Goal: Task Accomplishment & Management: Manage account settings

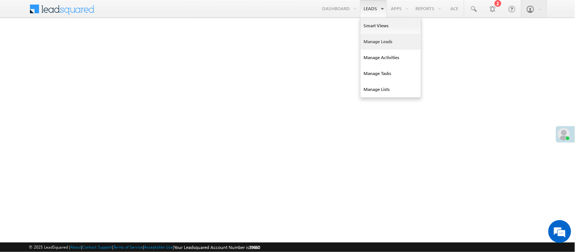
click at [384, 42] on link "Manage Leads" at bounding box center [390, 42] width 61 height 16
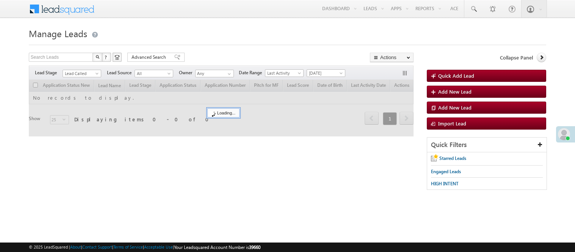
click at [85, 74] on span "Lead Called" at bounding box center [81, 73] width 36 height 7
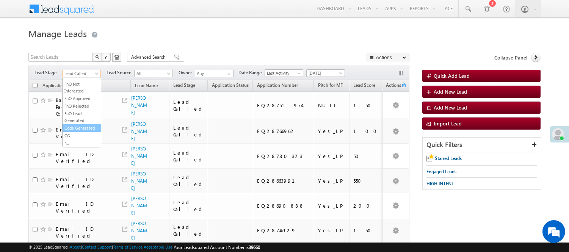
scroll to position [188, 0]
click at [82, 125] on link "Code Generated" at bounding box center [82, 128] width 38 height 7
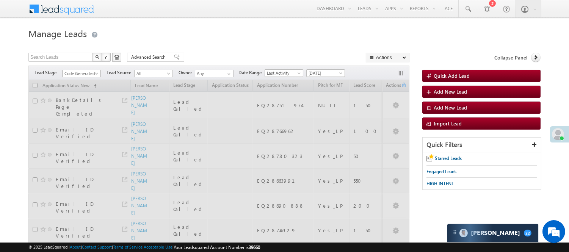
click at [75, 75] on span "Code Generated" at bounding box center [81, 73] width 36 height 7
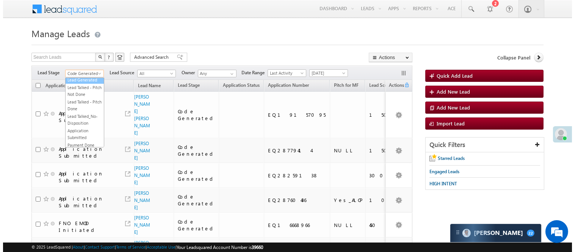
scroll to position [0, 0]
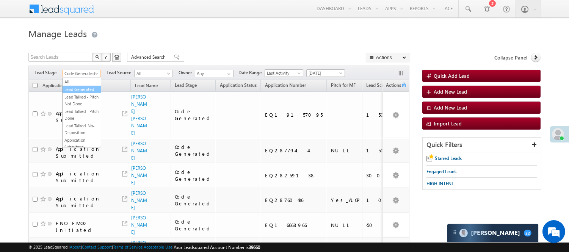
click at [83, 93] on link "Lead Generated" at bounding box center [82, 89] width 38 height 7
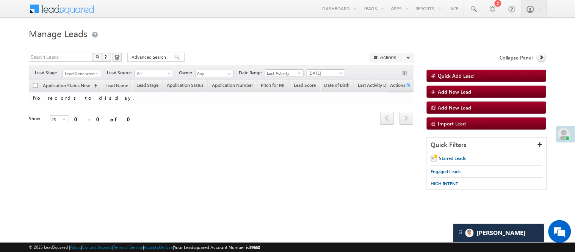
click at [92, 74] on span "Lead Generated" at bounding box center [81, 73] width 36 height 7
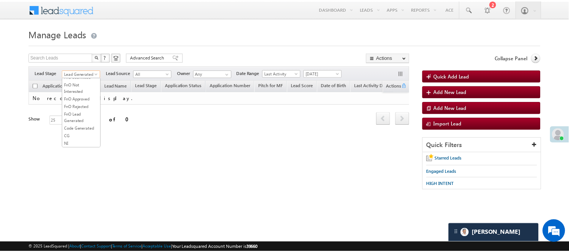
scroll to position [168, 0]
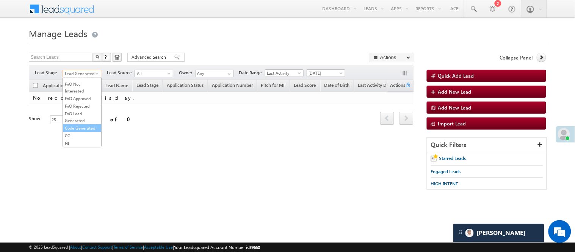
click at [86, 131] on link "Code Generated" at bounding box center [82, 128] width 38 height 7
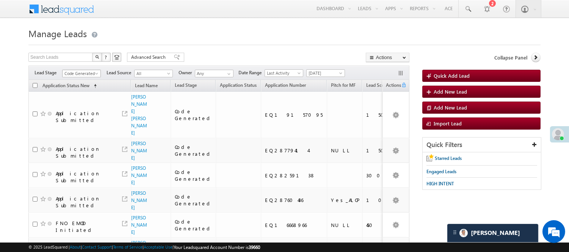
click at [88, 72] on span "Code Generated" at bounding box center [81, 73] width 36 height 7
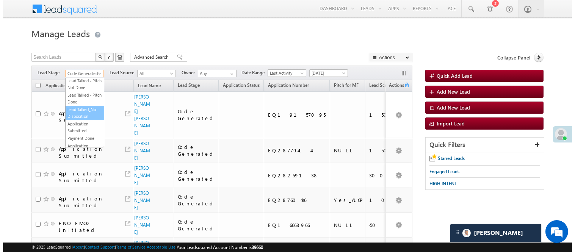
scroll to position [0, 0]
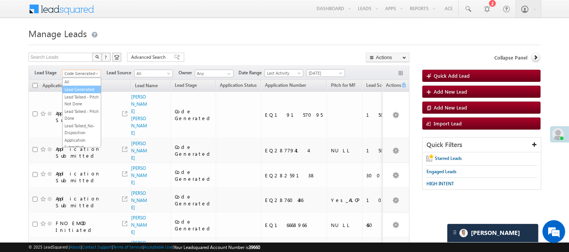
click at [92, 90] on link "Lead Generated" at bounding box center [82, 89] width 38 height 7
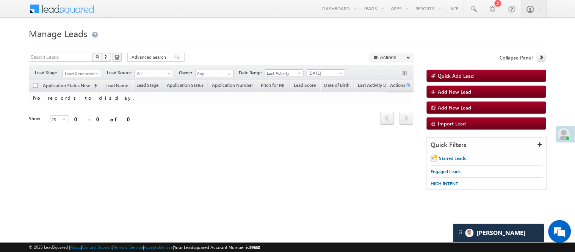
click at [77, 77] on span "Lead Generated" at bounding box center [81, 73] width 36 height 7
click at [77, 96] on link "Under Objection" at bounding box center [82, 92] width 38 height 7
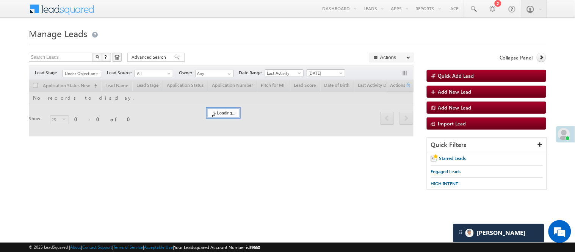
click at [252, 36] on h1 "Manage Leads" at bounding box center [287, 32] width 517 height 15
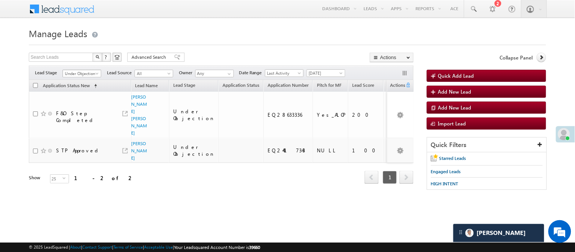
click at [72, 75] on span "Under Objection" at bounding box center [81, 73] width 36 height 7
click at [79, 93] on link "Lead Generated" at bounding box center [82, 89] width 38 height 7
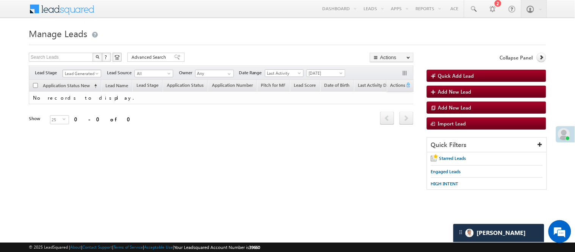
click at [94, 73] on span "Lead Generated" at bounding box center [81, 73] width 36 height 7
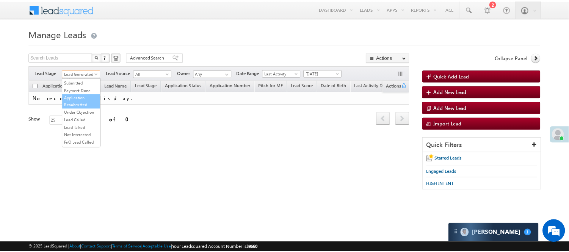
scroll to position [84, 0]
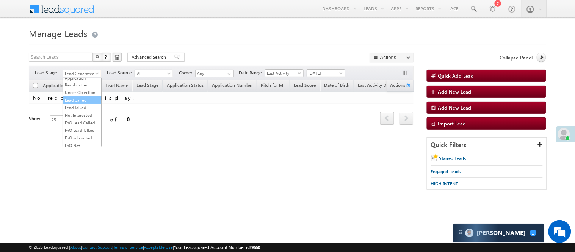
click at [83, 103] on link "Lead Called" at bounding box center [82, 100] width 38 height 7
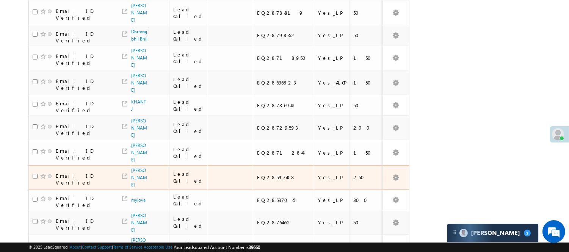
scroll to position [416, 0]
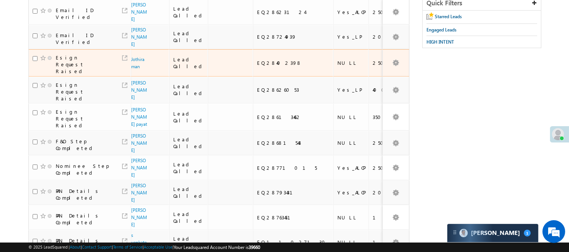
scroll to position [0, 0]
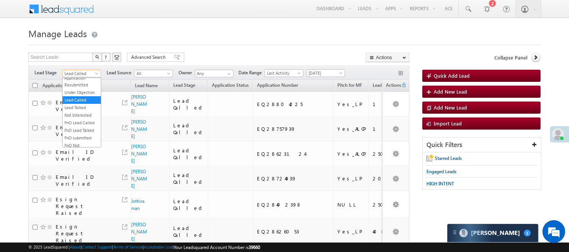
click at [92, 71] on span "Lead Called" at bounding box center [81, 73] width 36 height 7
click at [87, 93] on link "Lead Generated" at bounding box center [82, 89] width 38 height 7
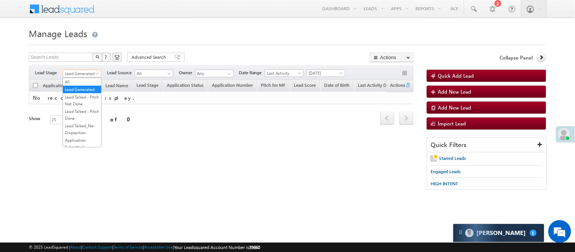
click at [72, 74] on span "Lead Generated" at bounding box center [81, 73] width 36 height 7
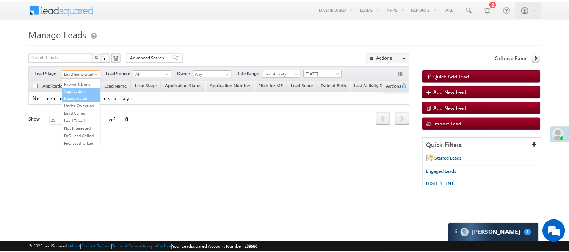
scroll to position [84, 0]
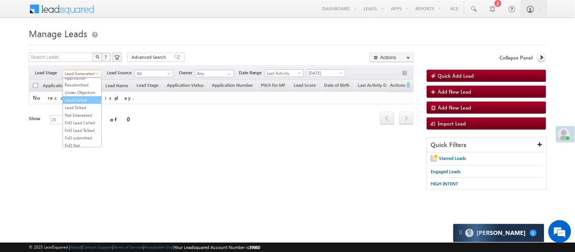
click at [81, 103] on link "Lead Called" at bounding box center [82, 100] width 38 height 7
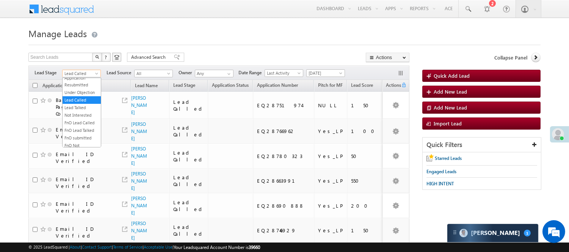
click at [88, 75] on span "Lead Called" at bounding box center [81, 73] width 36 height 7
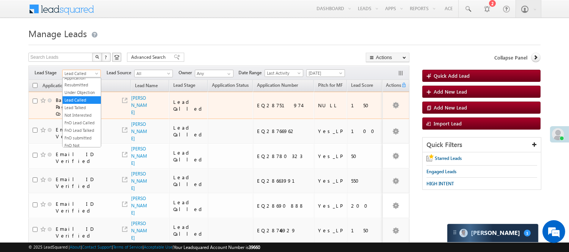
click at [277, 106] on div "EQ28751974" at bounding box center [283, 105] width 53 height 7
click at [268, 108] on div "EQ28751974" at bounding box center [283, 105] width 53 height 7
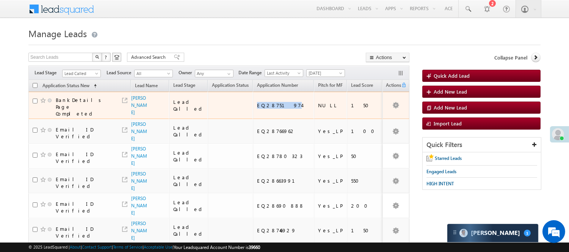
click at [268, 108] on div "EQ28751974" at bounding box center [283, 105] width 53 height 7
copy div "EQ28751974"
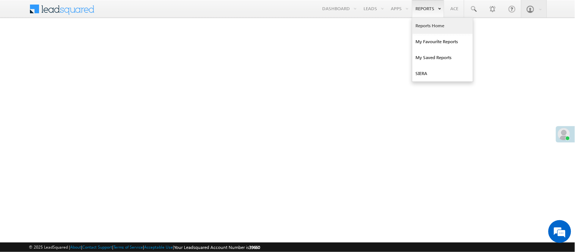
click at [431, 23] on link "Reports Home" at bounding box center [442, 26] width 61 height 16
click at [431, 27] on link "Reports Home" at bounding box center [442, 26] width 61 height 16
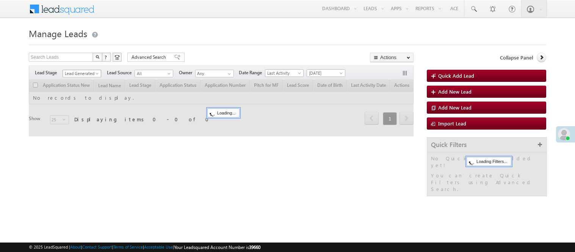
click at [82, 72] on span "Lead Generated" at bounding box center [81, 73] width 36 height 7
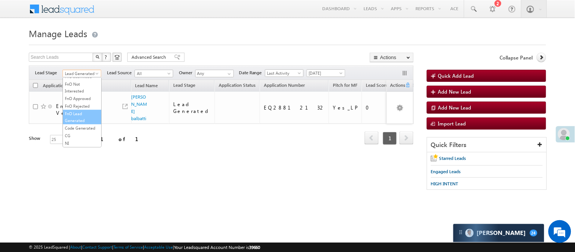
scroll to position [188, 0]
click at [81, 129] on link "Code Generated" at bounding box center [82, 128] width 38 height 7
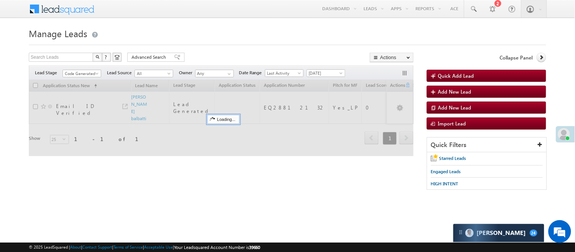
click at [193, 52] on form "Manage Leads Quick Add Lead Search Leads X ? 1 results found Advanced Search Ad…" at bounding box center [287, 111] width 517 height 172
click at [80, 70] on span "Code Generated" at bounding box center [81, 73] width 36 height 7
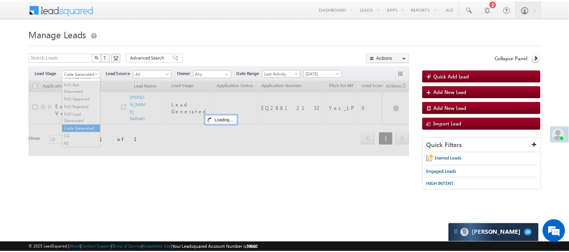
scroll to position [0, 0]
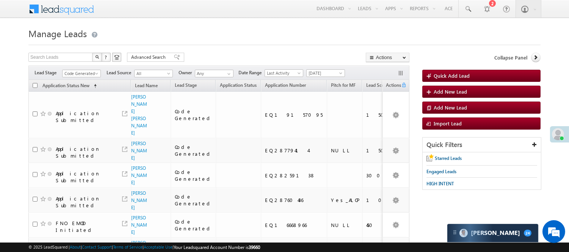
click at [77, 72] on span "Code Generated" at bounding box center [81, 73] width 36 height 7
click at [81, 92] on link "Lead Generated" at bounding box center [82, 89] width 38 height 7
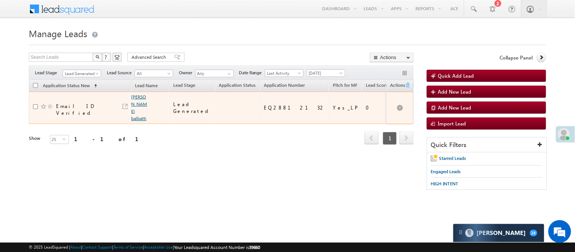
click at [139, 103] on link "Sohil balbatti" at bounding box center [139, 107] width 16 height 27
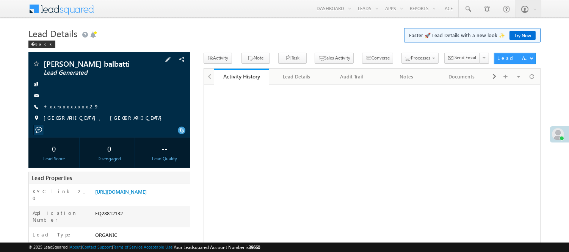
click at [66, 105] on link "+xx-xxxxxxxx29" at bounding box center [71, 106] width 55 height 6
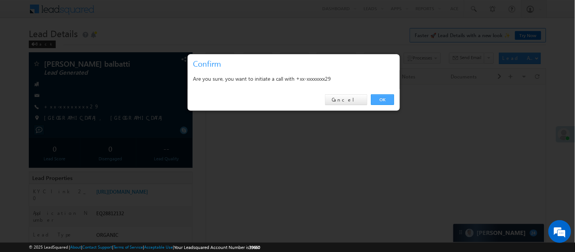
click at [378, 99] on link "OK" at bounding box center [382, 99] width 23 height 11
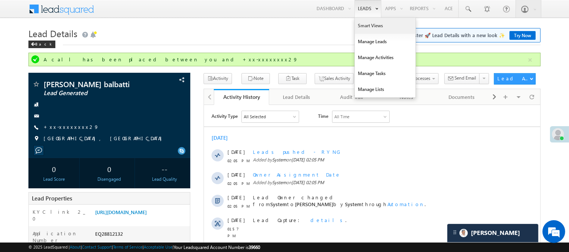
click at [364, 27] on link "Smart Views" at bounding box center [385, 26] width 61 height 16
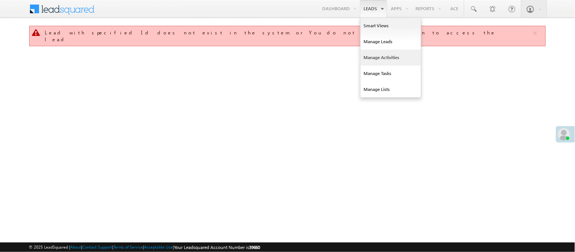
click at [399, 55] on link "Manage Activities" at bounding box center [390, 58] width 61 height 16
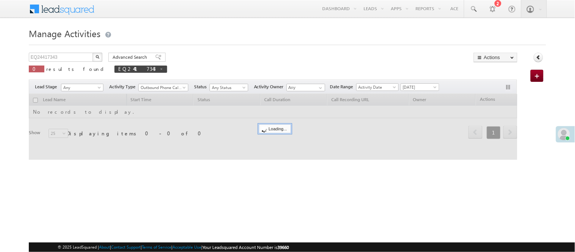
click at [97, 57] on img "button" at bounding box center [97, 57] width 4 height 4
drag, startPoint x: 60, startPoint y: 56, endPoint x: 0, endPoint y: 56, distance: 59.9
click at [0, 56] on body "Menu [PERSON_NAME] [PERSON_NAME] .Yada v@ang elbro king." at bounding box center [287, 107] width 575 height 215
paste input "8751974"
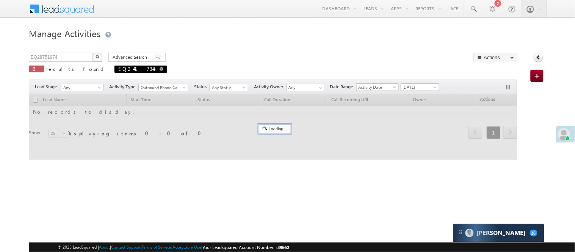
click at [160, 68] on span at bounding box center [162, 69] width 4 height 4
type input "Search Activities"
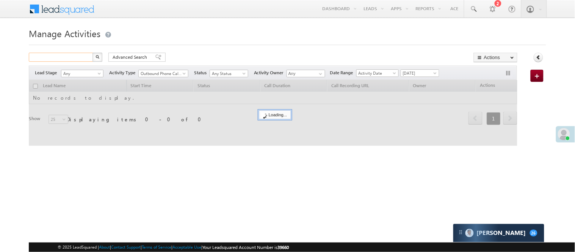
click at [50, 55] on input "text" at bounding box center [61, 57] width 65 height 9
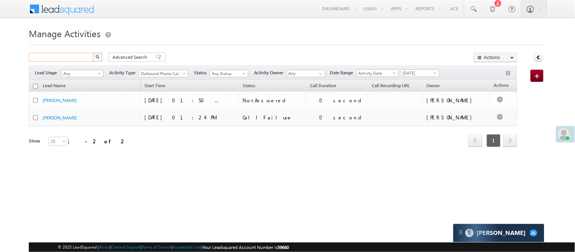
paste input "EQ28751974"
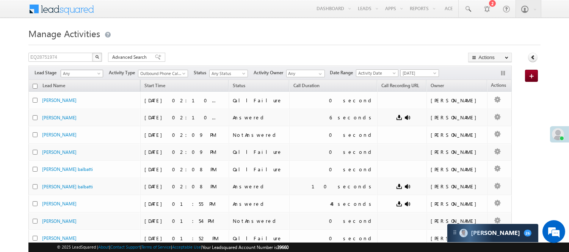
click at [92, 75] on span "Any" at bounding box center [80, 73] width 39 height 7
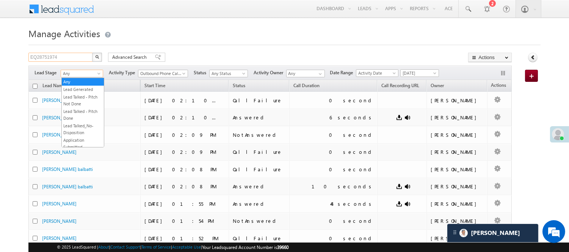
click at [73, 55] on input "EQ28751974" at bounding box center [60, 57] width 65 height 9
drag, startPoint x: 72, startPoint y: 55, endPoint x: 1, endPoint y: 58, distance: 71.7
paste input "63451"
type input "EQ28763451"
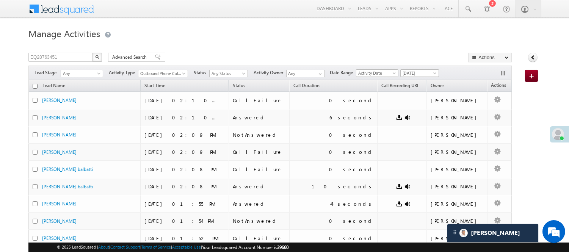
click at [95, 57] on img "button" at bounding box center [97, 57] width 4 height 4
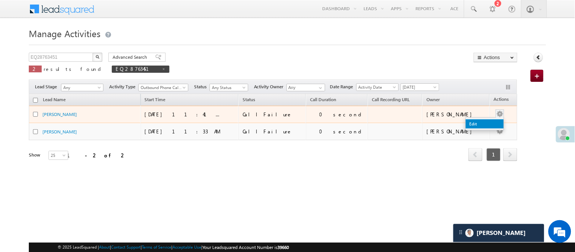
click at [481, 123] on link "Edit" at bounding box center [485, 123] width 38 height 9
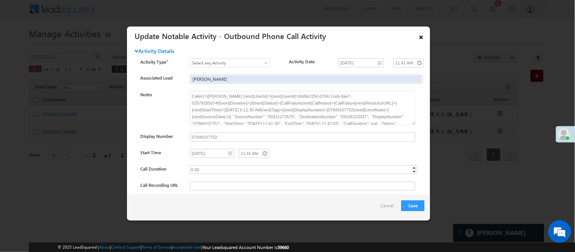
click at [419, 37] on link "×" at bounding box center [421, 35] width 13 height 13
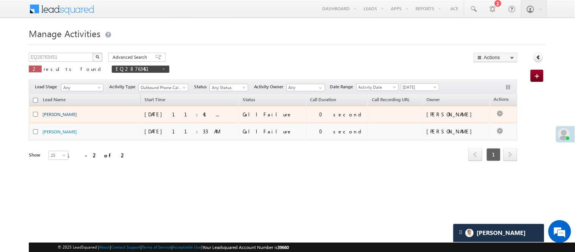
click at [53, 115] on link "Parth panchal" at bounding box center [59, 114] width 34 height 6
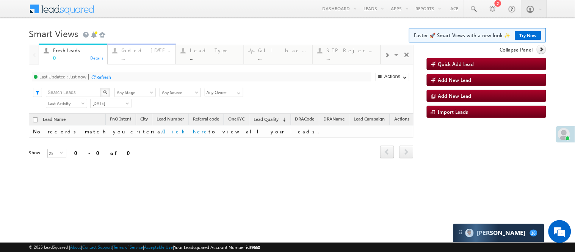
click at [142, 55] on div "..." at bounding box center [146, 58] width 49 height 6
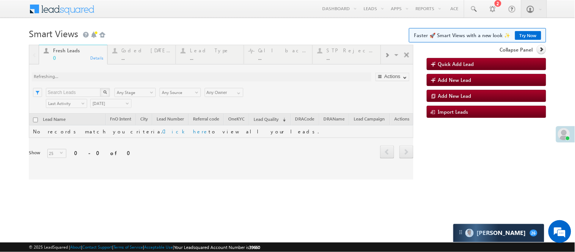
click at [137, 54] on div at bounding box center [221, 112] width 385 height 135
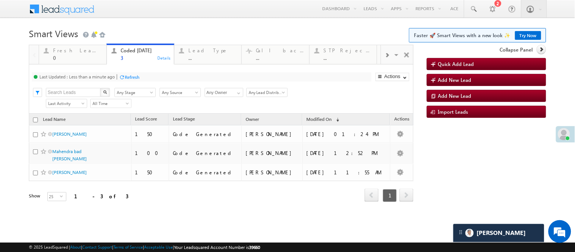
click at [175, 27] on h1 "Smart Views Getting Started Faster 🚀 Smart Views with a new look ✨ Try Now" at bounding box center [287, 32] width 517 height 15
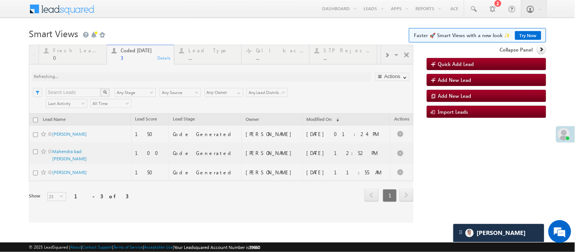
click at [183, 25] on body "Menu Nisha Anand Yadav Nisha .Yada v@ang elbro king. com" at bounding box center [287, 111] width 575 height 223
click at [183, 24] on body "Menu Nisha Anand Yadav Nisha .Yada v@ang elbro king. com" at bounding box center [287, 111] width 575 height 223
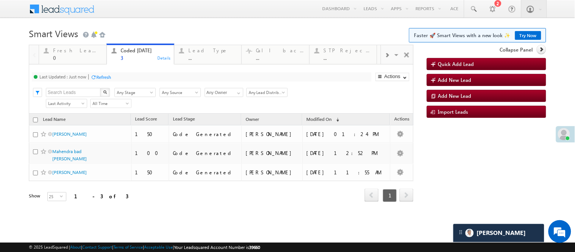
click at [145, 24] on body "Menu Nisha Anand Yadav Nisha .Yada v@ang elbro king. com" at bounding box center [287, 111] width 575 height 223
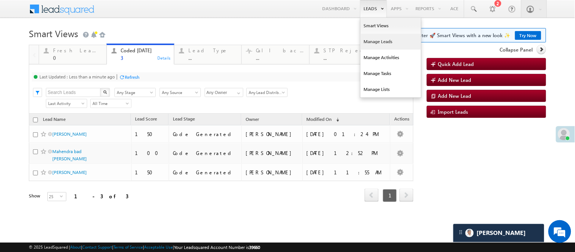
click at [370, 39] on link "Manage Leads" at bounding box center [390, 42] width 61 height 16
click at [369, 38] on link "Manage Leads" at bounding box center [390, 42] width 61 height 16
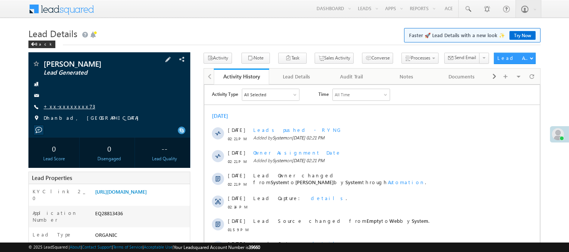
click at [69, 107] on link "+xx-xxxxxxxx73" at bounding box center [70, 106] width 52 height 6
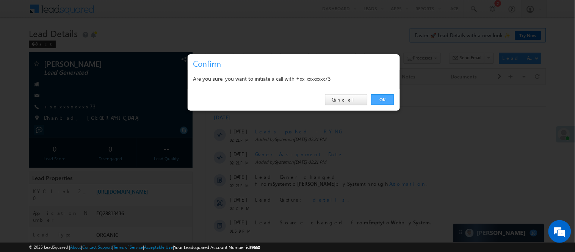
click at [379, 100] on link "OK" at bounding box center [382, 99] width 23 height 11
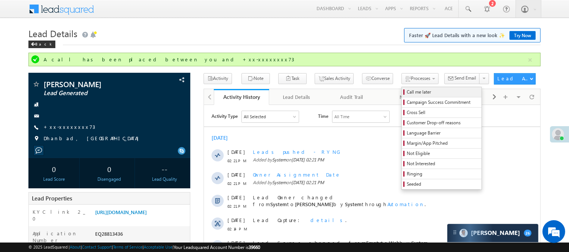
click at [407, 93] on span "Call me later" at bounding box center [443, 92] width 72 height 7
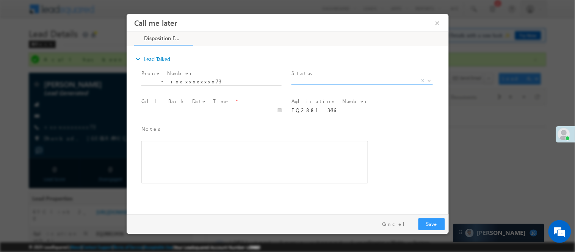
click at [330, 78] on span "X" at bounding box center [361, 81] width 141 height 8
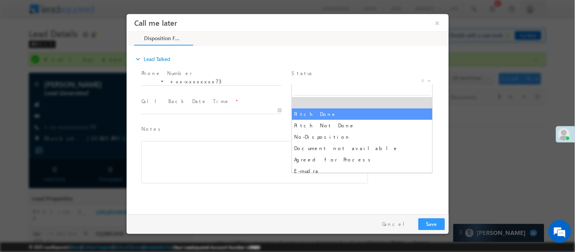
select select "Pitch Done"
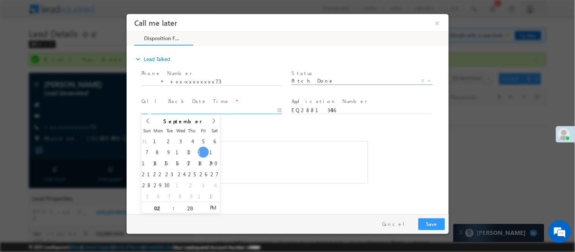
type input "[DATE] 2:28 PM"
click at [261, 109] on input "[DATE] 2:28 PM" at bounding box center [211, 110] width 140 height 8
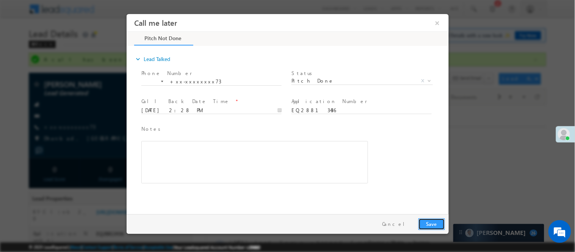
click at [428, 221] on button "Save" at bounding box center [431, 224] width 27 height 12
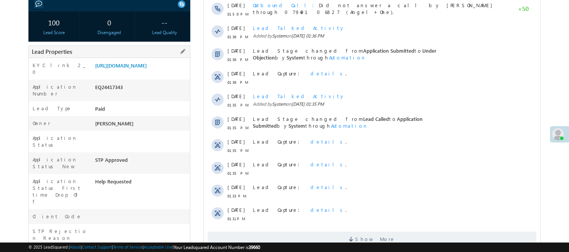
click at [111, 93] on div "EQ24417343" at bounding box center [141, 88] width 97 height 11
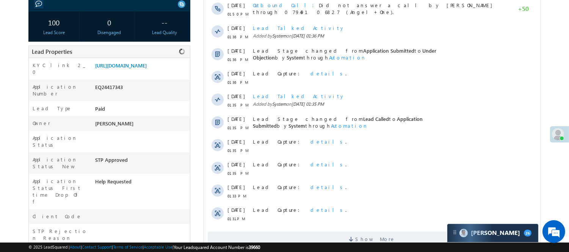
copy div "EQ24417343"
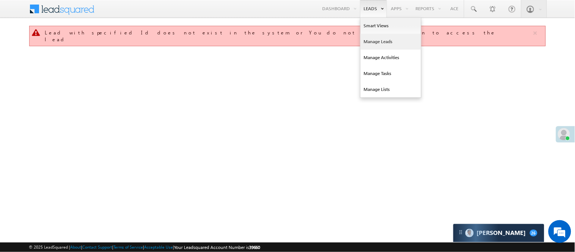
click at [391, 41] on link "Manage Leads" at bounding box center [390, 42] width 61 height 16
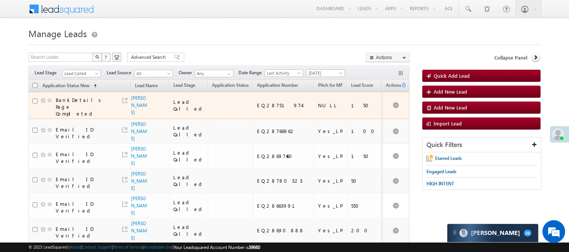
click at [262, 109] on div "EQ28751974" at bounding box center [283, 105] width 53 height 7
copy div "EQ28751974"
click at [139, 97] on link "PRABIR CHAKRABORTTY" at bounding box center [139, 105] width 16 height 20
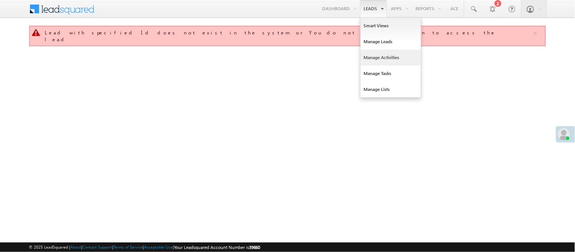
click at [379, 56] on link "Manage Activities" at bounding box center [390, 58] width 61 height 16
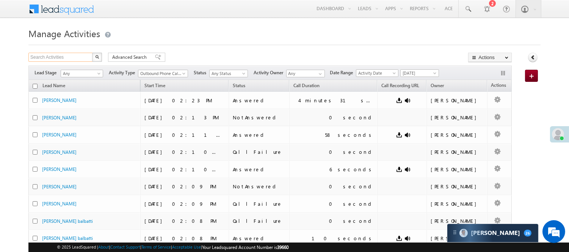
click at [69, 57] on input "Search Activities" at bounding box center [60, 57] width 65 height 9
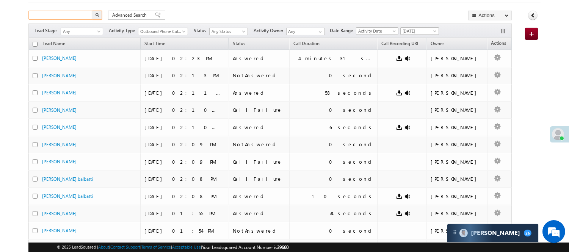
click at [82, 16] on input "text" at bounding box center [60, 15] width 65 height 9
paste input "EQ28751974"
type input "EQ28751974"
click at [96, 13] on img "button" at bounding box center [97, 15] width 4 height 4
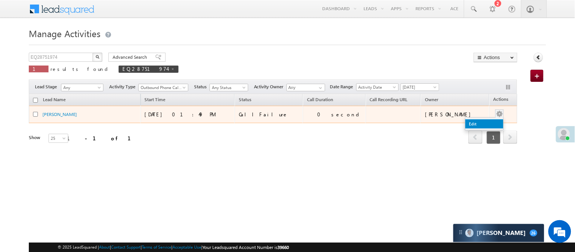
click at [475, 125] on link "Edit" at bounding box center [484, 123] width 38 height 9
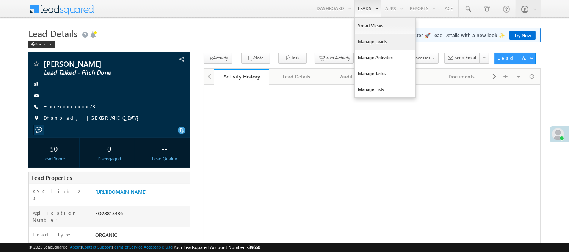
click at [365, 39] on link "Manage Leads" at bounding box center [385, 42] width 61 height 16
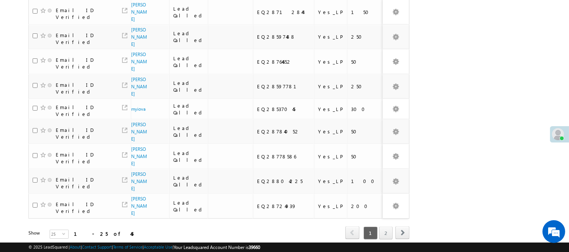
scroll to position [518, 0]
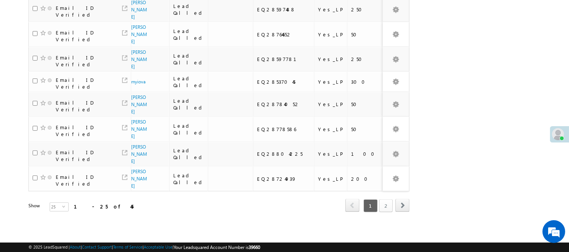
click at [388, 199] on link "2" at bounding box center [386, 205] width 14 height 13
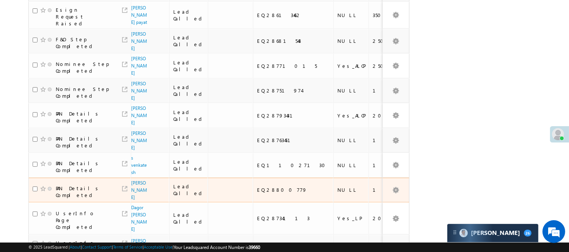
scroll to position [194, 0]
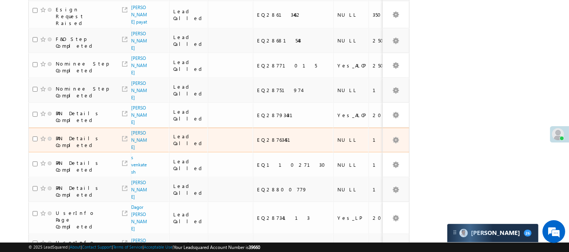
click at [260, 128] on td "EQ28763451" at bounding box center [293, 140] width 80 height 25
copy div "EQ28763451"
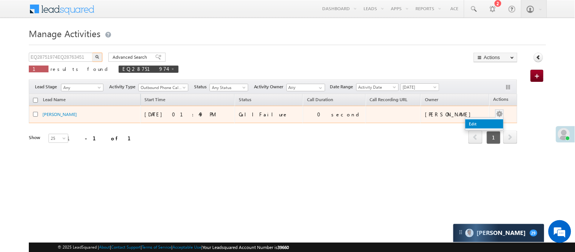
type input "EQ28751974EQ28763451"
click at [484, 124] on link "Edit" at bounding box center [484, 123] width 38 height 9
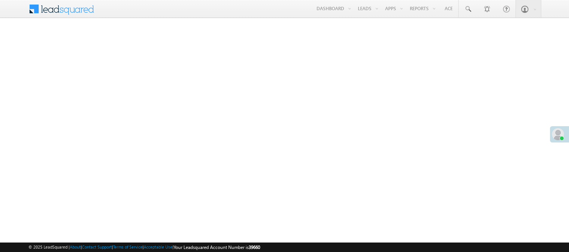
click at [0, 0] on link "Manage Leads" at bounding box center [0, 0] width 0 height 0
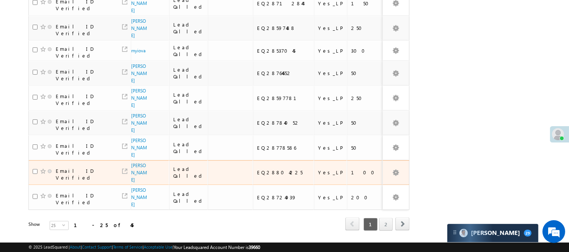
scroll to position [518, 0]
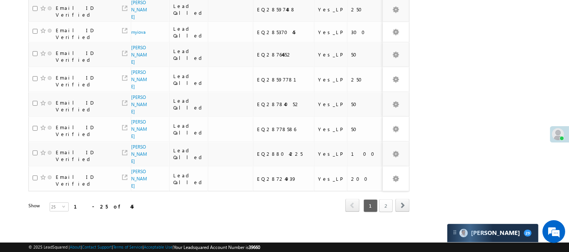
click at [382, 199] on link "2" at bounding box center [386, 205] width 14 height 13
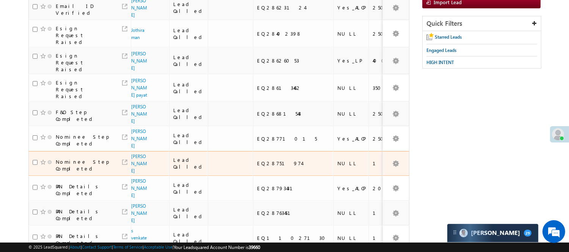
scroll to position [110, 0]
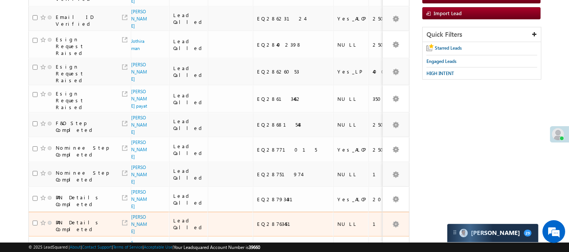
click at [266, 221] on div "EQ28763451" at bounding box center [293, 224] width 73 height 7
copy div "EQ28763451"
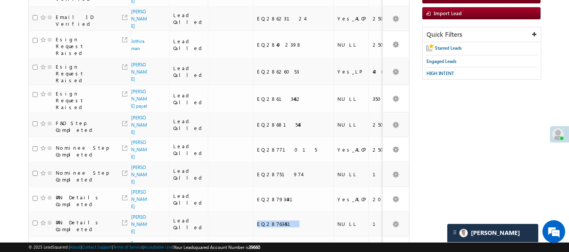
scroll to position [0, 0]
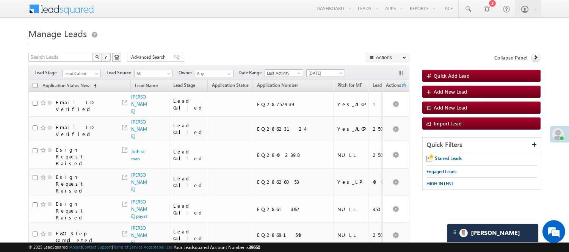
click at [92, 69] on span "Lead Called" at bounding box center [81, 72] width 39 height 6
click at [78, 73] on span "Lead Called" at bounding box center [81, 73] width 36 height 7
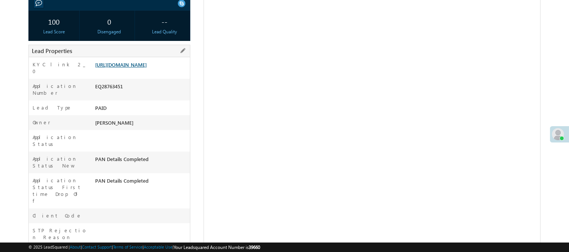
scroll to position [127, 0]
click at [120, 68] on link "[URL][DOMAIN_NAME]" at bounding box center [121, 64] width 52 height 6
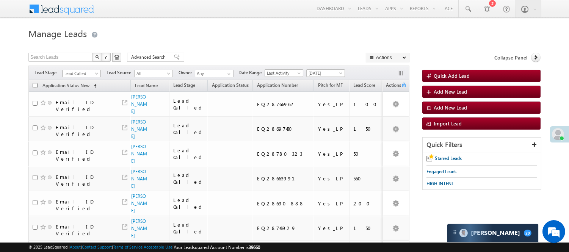
click at [90, 74] on span "Lead Called" at bounding box center [81, 73] width 36 height 7
click at [80, 125] on link "Code Generated" at bounding box center [82, 128] width 38 height 7
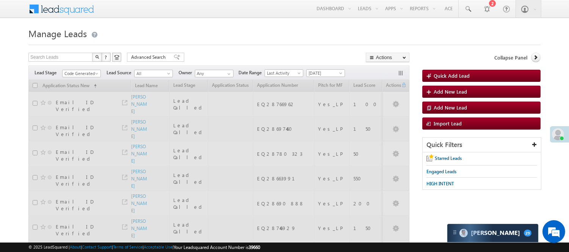
click at [210, 39] on h1 "Manage Leads" at bounding box center [284, 32] width 512 height 15
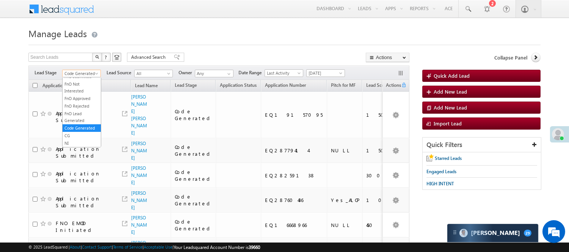
click at [89, 75] on span "Code Generated" at bounding box center [81, 73] width 36 height 7
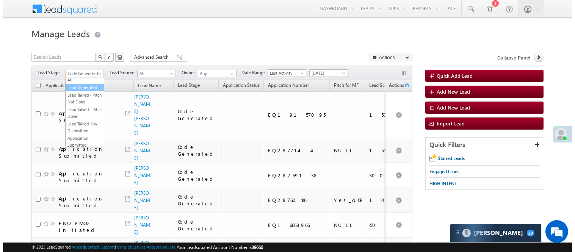
scroll to position [0, 0]
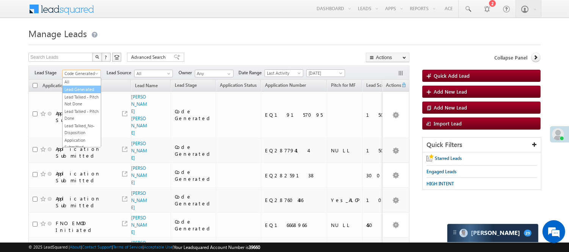
click at [75, 93] on link "Lead Generated" at bounding box center [82, 89] width 38 height 7
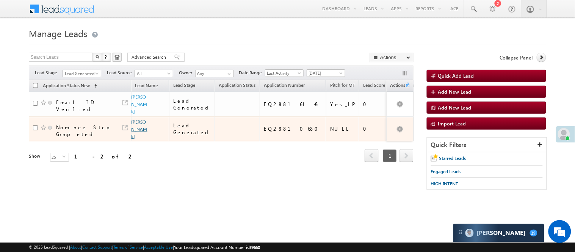
click at [139, 119] on link "[PERSON_NAME]" at bounding box center [139, 129] width 16 height 20
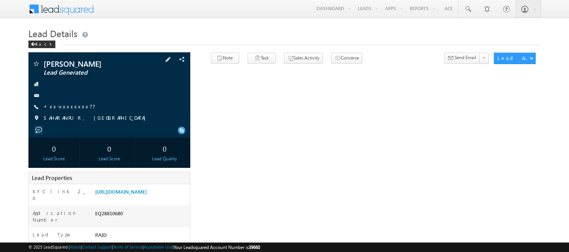
click at [77, 104] on div "+xx-xxxxxxxx77" at bounding box center [109, 107] width 154 height 8
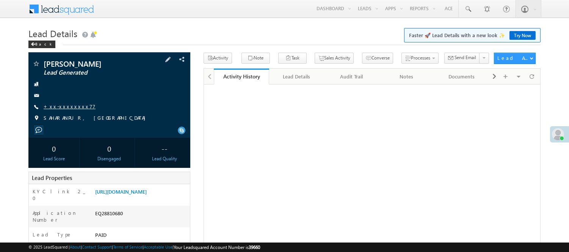
click at [73, 107] on link "+xx-xxxxxxxx77" at bounding box center [70, 106] width 52 height 6
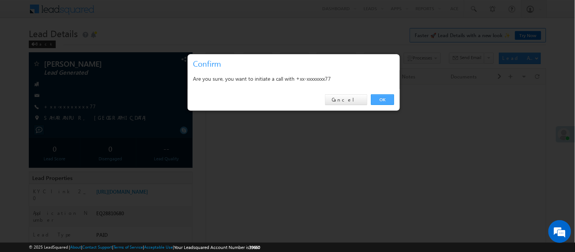
click at [380, 96] on link "OK" at bounding box center [382, 99] width 23 height 11
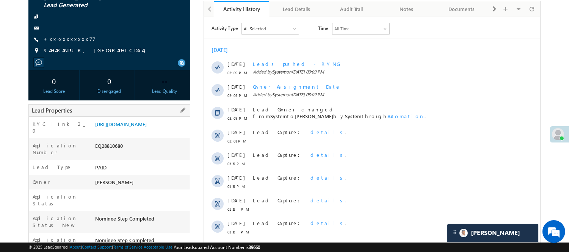
scroll to position [168, 0]
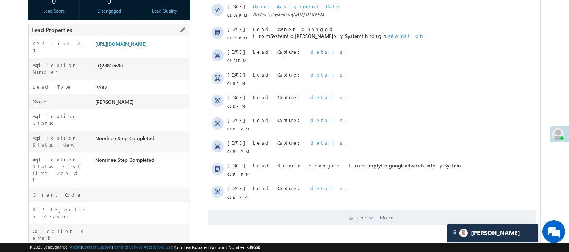
click at [110, 72] on div "EQ28810680" at bounding box center [141, 67] width 97 height 11
click at [109, 72] on div "EQ28810680" at bounding box center [141, 67] width 97 height 11
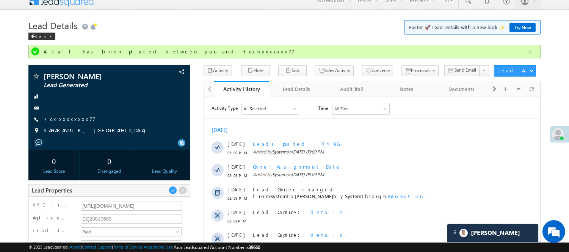
scroll to position [0, 0]
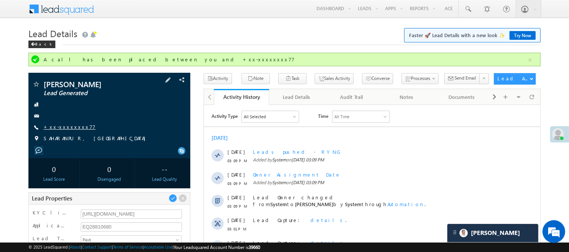
click at [61, 128] on link "+xx-xxxxxxxx77" at bounding box center [70, 127] width 52 height 6
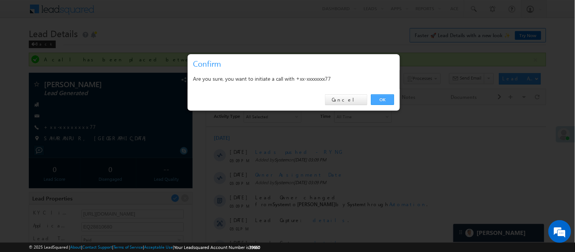
click at [378, 100] on link "OK" at bounding box center [382, 99] width 23 height 11
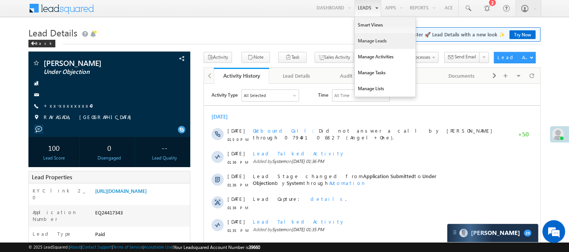
click at [369, 36] on link "Manage Leads" at bounding box center [385, 41] width 61 height 16
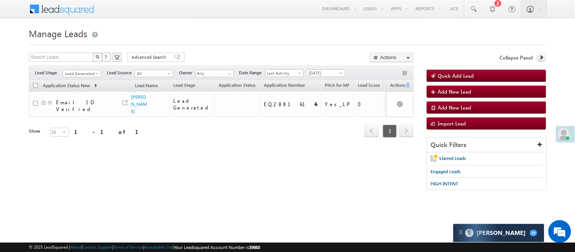
click at [84, 78] on div "Filters Lead Stage Lead Generated Lead Generated Lead Source All All Owner Any …" at bounding box center [221, 73] width 385 height 14
click at [83, 74] on span "Lead Generated" at bounding box center [81, 73] width 36 height 7
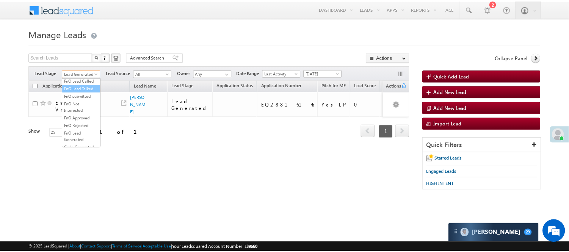
scroll to position [188, 0]
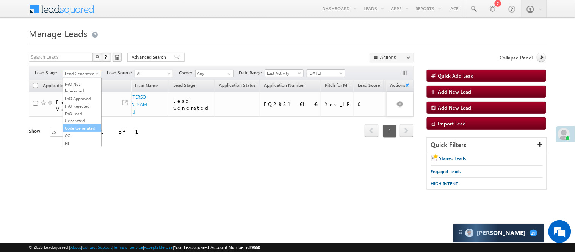
click at [81, 127] on link "Code Generated" at bounding box center [82, 128] width 38 height 7
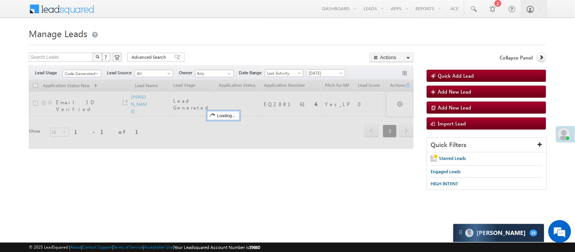
click at [192, 37] on h1 "Manage Leads" at bounding box center [287, 32] width 517 height 15
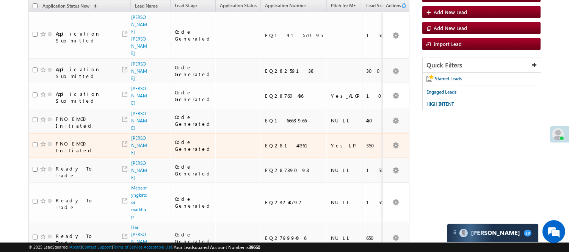
scroll to position [42, 0]
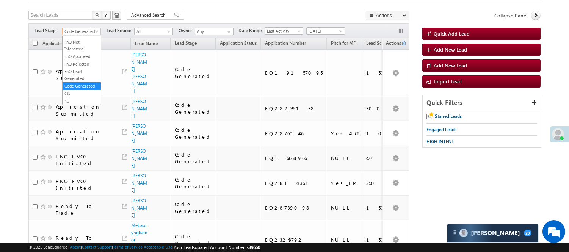
click at [79, 28] on span "Code Generated" at bounding box center [81, 31] width 36 height 7
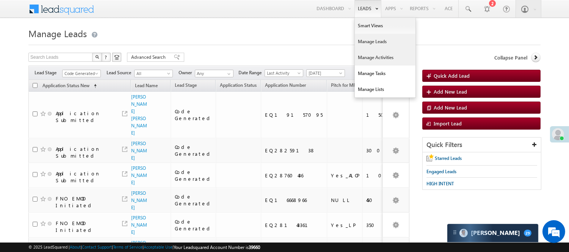
click at [361, 55] on link "Manage Activities" at bounding box center [385, 58] width 61 height 16
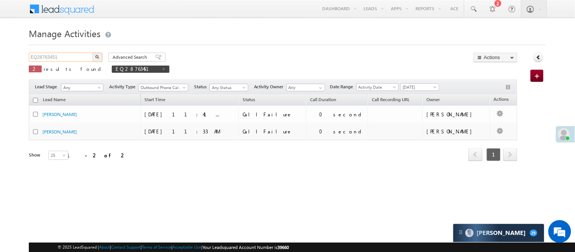
drag, startPoint x: 63, startPoint y: 54, endPoint x: 0, endPoint y: 57, distance: 63.0
click at [0, 57] on body "Menu [PERSON_NAME] [PERSON_NAME] .Yada v@ang elbro king." at bounding box center [287, 107] width 575 height 215
paste input "810680"
type input "EQ28810680"
click at [95, 58] on img "button" at bounding box center [97, 57] width 4 height 4
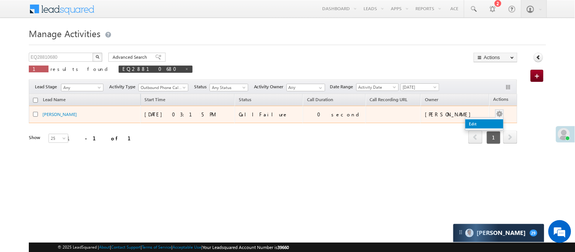
click at [477, 124] on link "Edit" at bounding box center [484, 123] width 38 height 9
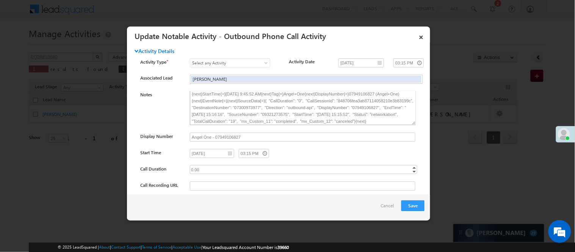
scroll to position [24, 0]
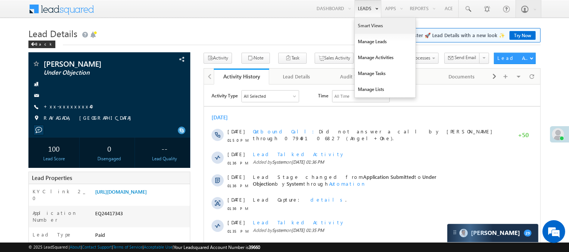
click at [372, 27] on link "Smart Views" at bounding box center [385, 26] width 61 height 16
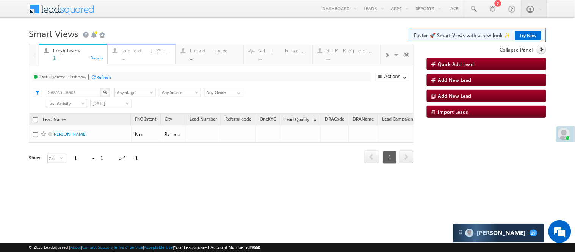
click at [141, 56] on div "..." at bounding box center [146, 58] width 49 height 6
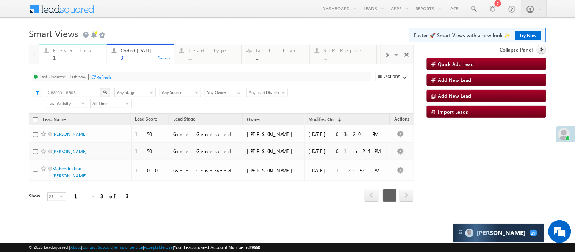
click at [60, 61] on link "Fresh Leads 1 Details" at bounding box center [73, 54] width 68 height 20
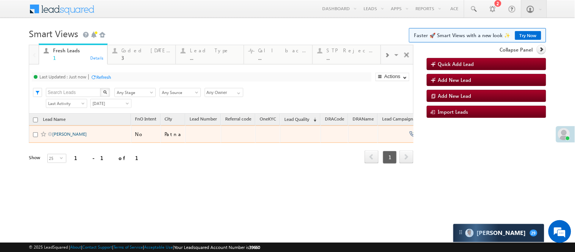
click at [54, 137] on link "Jyoti Pandit" at bounding box center [69, 134] width 34 height 6
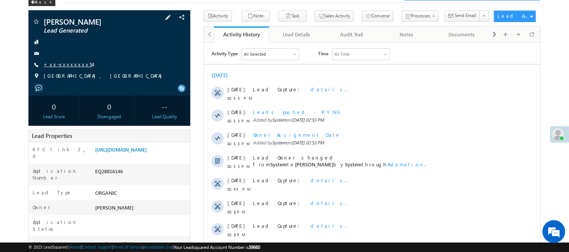
click at [58, 63] on link "+xx-xxxxxxxx54" at bounding box center [68, 64] width 49 height 6
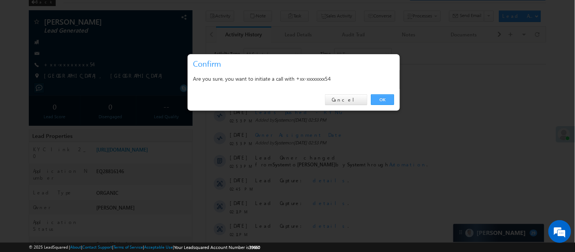
drag, startPoint x: 373, startPoint y: 107, endPoint x: 378, endPoint y: 100, distance: 9.0
click at [374, 107] on div "OK Cancel" at bounding box center [294, 100] width 212 height 22
click at [378, 99] on link "OK" at bounding box center [382, 99] width 23 height 11
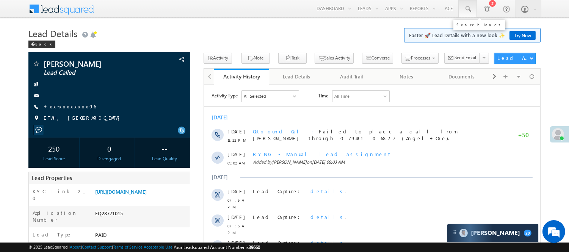
drag, startPoint x: 471, startPoint y: 8, endPoint x: 267, endPoint y: 11, distance: 204.2
click at [471, 8] on link at bounding box center [467, 8] width 18 height 17
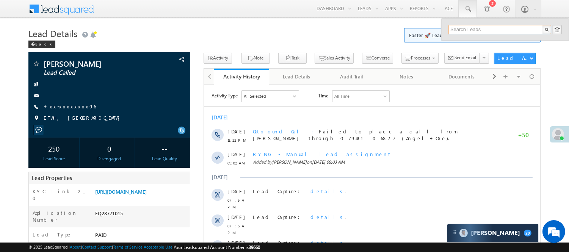
click at [463, 31] on input "text" at bounding box center [499, 29] width 103 height 9
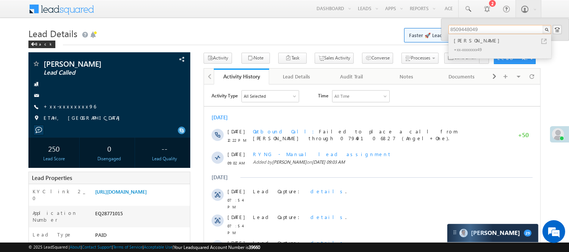
type input "8509448049"
click at [474, 44] on div "[PERSON_NAME]" at bounding box center [503, 40] width 102 height 8
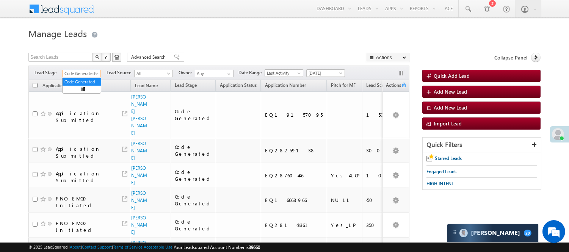
click at [84, 71] on span "Code Generated" at bounding box center [81, 73] width 36 height 7
click at [80, 89] on link "Lead Generated" at bounding box center [82, 89] width 38 height 7
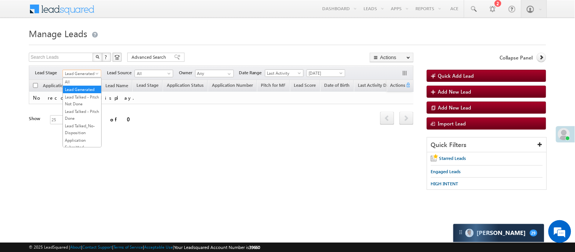
click at [80, 69] on span "Lead Generated" at bounding box center [82, 72] width 39 height 6
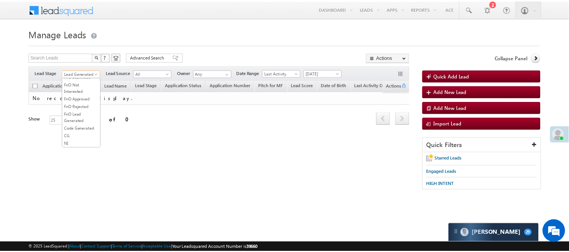
scroll to position [188, 0]
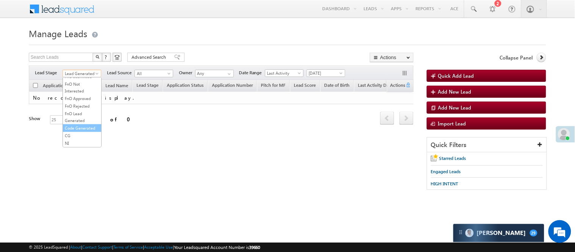
click at [89, 126] on link "Code Generated" at bounding box center [82, 128] width 38 height 7
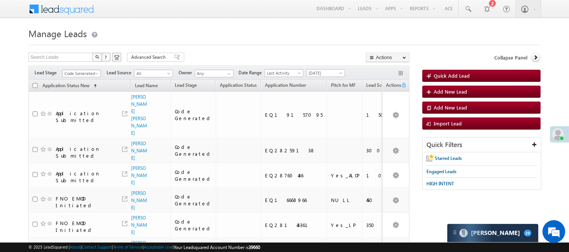
click at [91, 70] on span "Code Generated" at bounding box center [81, 73] width 36 height 7
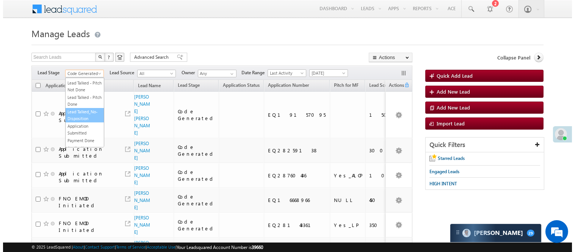
scroll to position [0, 0]
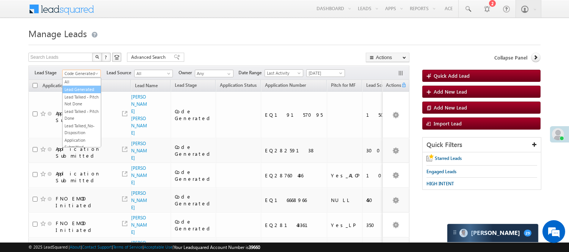
click at [83, 88] on link "Lead Generated" at bounding box center [82, 89] width 38 height 7
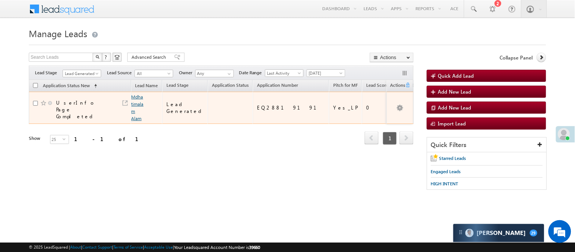
click at [131, 106] on link "Mdhatimalam Alam" at bounding box center [137, 107] width 12 height 27
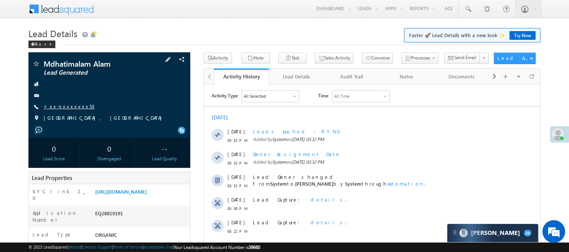
click at [67, 108] on link "+xx-xxxxxxxx53" at bounding box center [69, 106] width 51 height 6
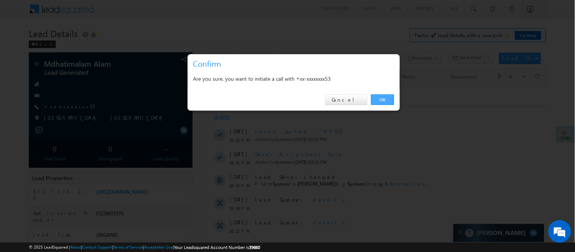
click at [381, 99] on link "OK" at bounding box center [382, 99] width 23 height 11
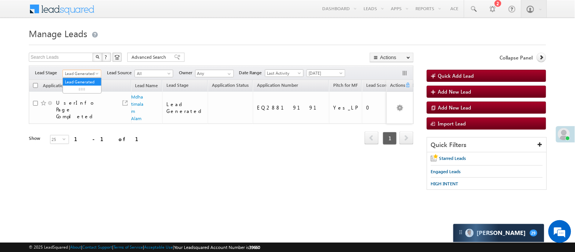
click at [86, 74] on span "Lead Generated" at bounding box center [81, 73] width 36 height 7
click at [75, 93] on link "Lead Generated" at bounding box center [82, 89] width 38 height 7
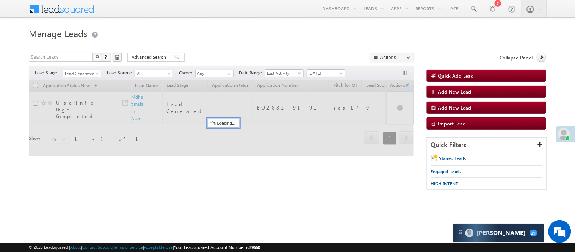
click at [211, 30] on h1 "Manage Leads" at bounding box center [287, 32] width 517 height 15
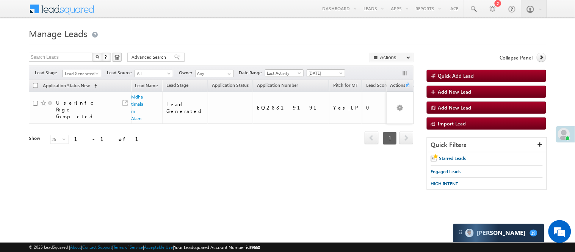
click at [91, 72] on span "Lead Generated" at bounding box center [81, 73] width 36 height 7
click at [135, 133] on div "Refresh first prev 1 next last 1 - 1 of 1" at bounding box center [221, 135] width 385 height 22
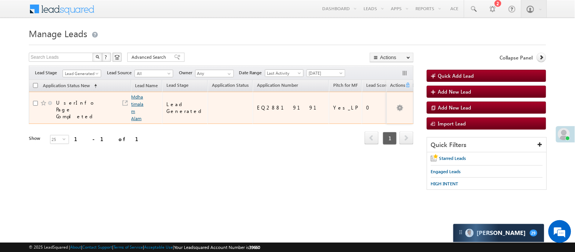
click at [137, 101] on link "Mdhatimalam Alam" at bounding box center [137, 107] width 12 height 27
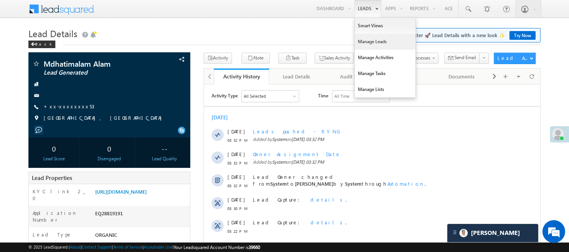
click at [361, 39] on link "Manage Leads" at bounding box center [385, 42] width 61 height 16
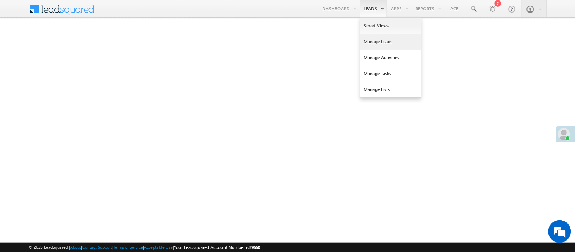
click at [381, 40] on link "Manage Leads" at bounding box center [390, 42] width 61 height 16
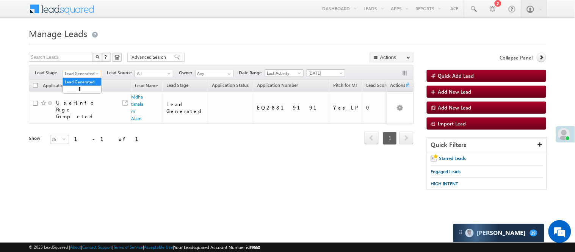
click at [74, 75] on span "Lead Generated" at bounding box center [81, 73] width 36 height 7
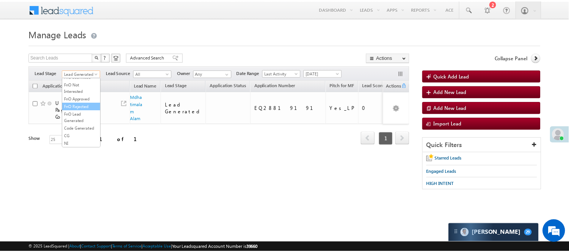
scroll to position [104, 0]
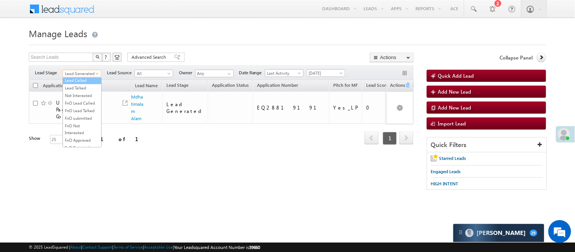
click at [78, 84] on link "Lead Called" at bounding box center [82, 80] width 38 height 7
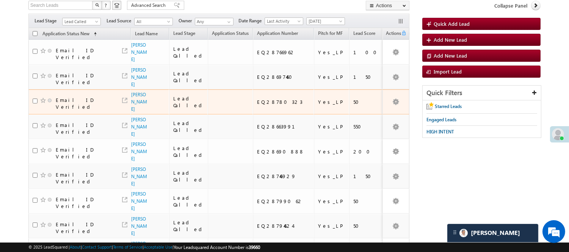
scroll to position [0, 0]
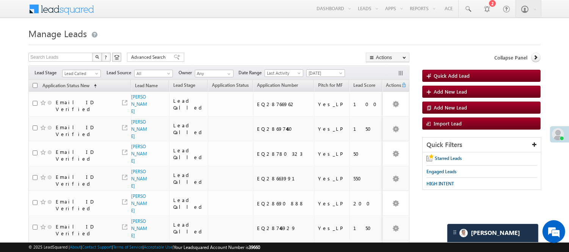
click at [78, 69] on span "Lead Called" at bounding box center [81, 72] width 39 height 6
click at [85, 71] on span "Lead Called" at bounding box center [81, 73] width 36 height 7
click at [81, 92] on link "Lead Generated" at bounding box center [82, 89] width 38 height 7
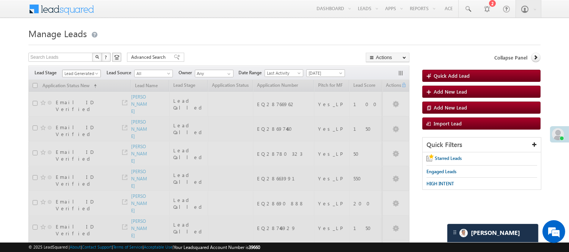
click at [97, 72] on span at bounding box center [97, 75] width 6 height 6
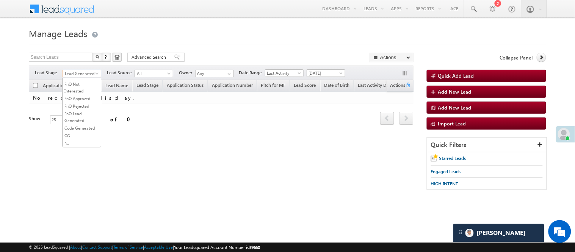
scroll to position [188, 0]
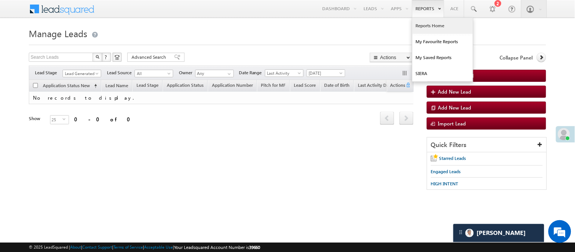
click at [427, 25] on link "Reports Home" at bounding box center [442, 26] width 61 height 16
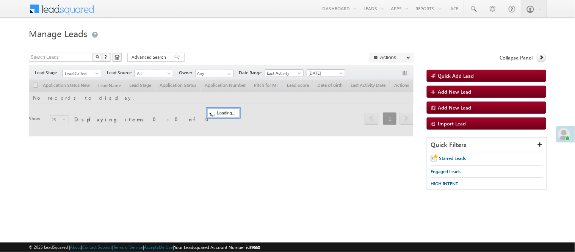
click at [80, 73] on span "Lead Called" at bounding box center [81, 73] width 36 height 7
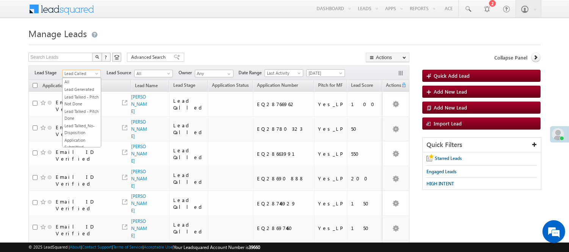
scroll to position [93, 0]
click at [77, 29] on link "Lead Talked - Pitch Done" at bounding box center [82, 22] width 38 height 14
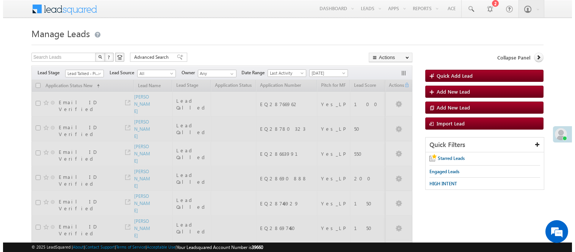
scroll to position [0, 0]
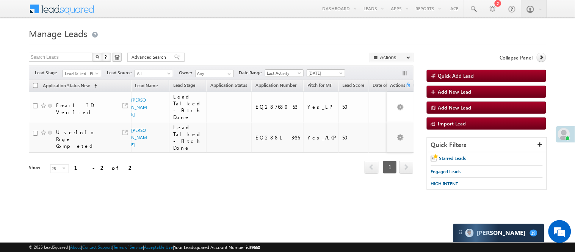
click at [84, 69] on span "Lead Talked - Pitch Done" at bounding box center [82, 72] width 39 height 6
drag, startPoint x: 86, startPoint y: 77, endPoint x: 91, endPoint y: 78, distance: 5.1
click at [88, 77] on span "Lead Talked - Pitch Done" at bounding box center [81, 73] width 36 height 7
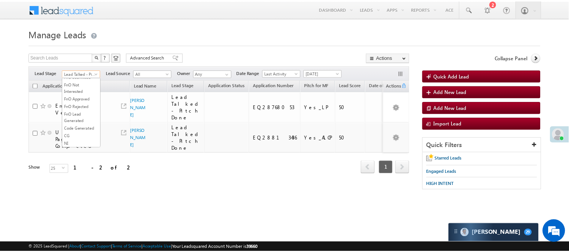
scroll to position [104, 0]
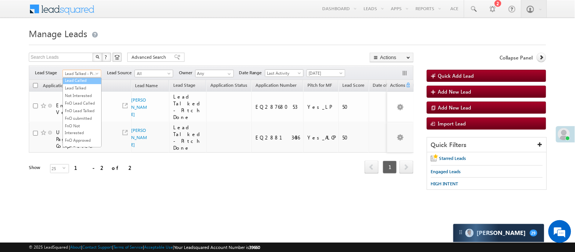
click at [81, 84] on link "Lead Called" at bounding box center [82, 80] width 38 height 7
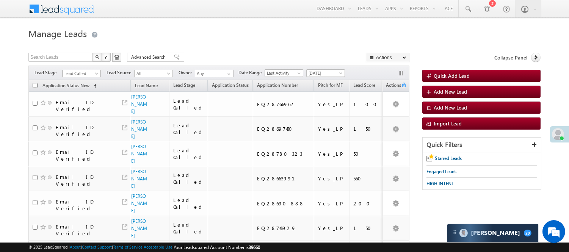
click at [88, 73] on span "Lead Called" at bounding box center [81, 73] width 36 height 7
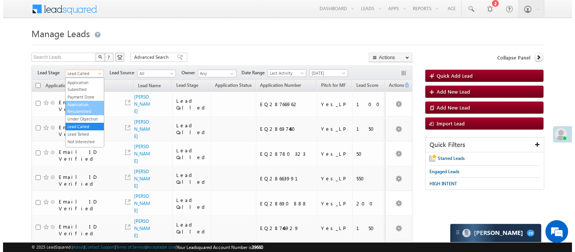
scroll to position [0, 0]
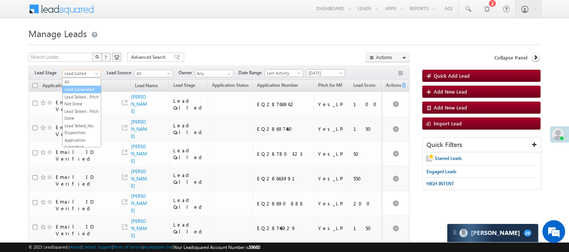
click at [81, 93] on link "Lead Generated" at bounding box center [82, 89] width 38 height 7
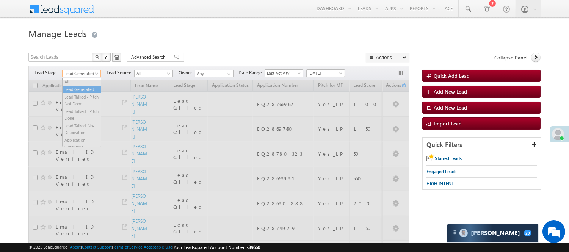
click at [81, 72] on span "Lead Generated" at bounding box center [81, 73] width 36 height 7
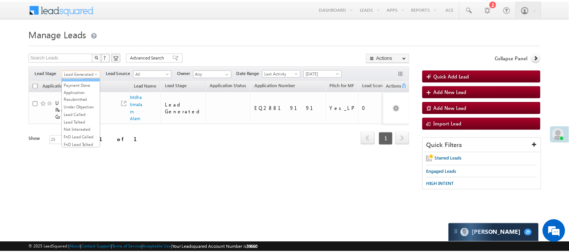
scroll to position [84, 0]
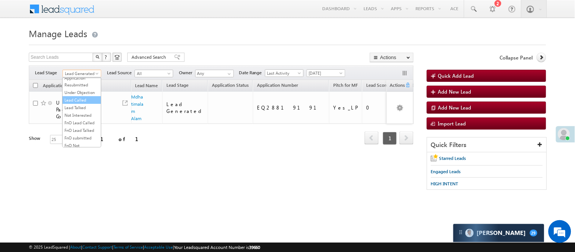
click at [80, 103] on link "Lead Called" at bounding box center [82, 100] width 38 height 7
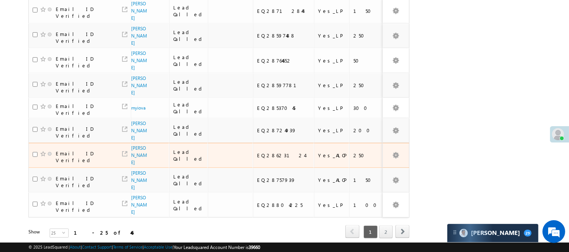
scroll to position [525, 0]
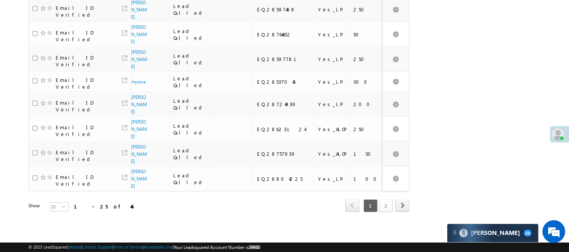
click at [383, 199] on link "2" at bounding box center [386, 205] width 14 height 13
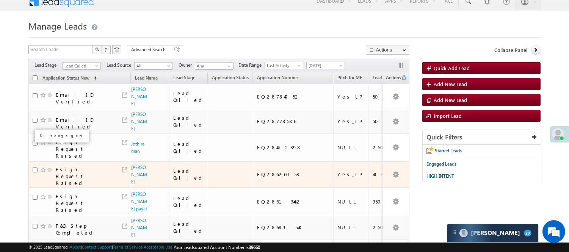
scroll to position [2, 0]
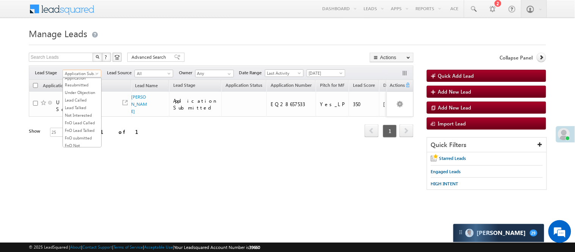
scroll to position [73, 0]
click at [82, 70] on span "Application Submitted" at bounding box center [81, 73] width 36 height 7
click at [135, 117] on div "Refresh first prev 1 next last 1 - 1 of 1" at bounding box center [221, 128] width 385 height 22
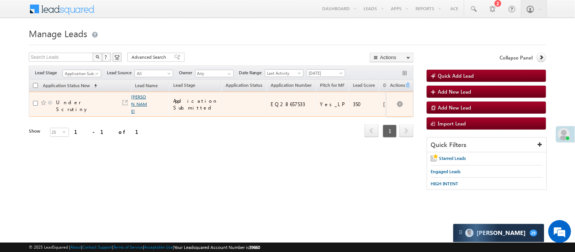
click at [139, 97] on link "Abdul aiziz" at bounding box center [139, 104] width 16 height 20
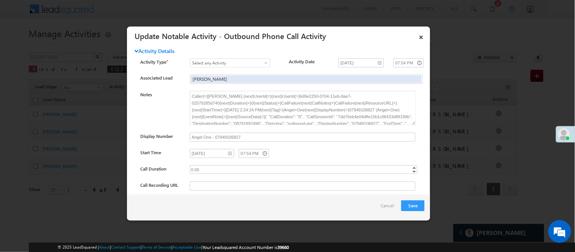
scroll to position [24, 0]
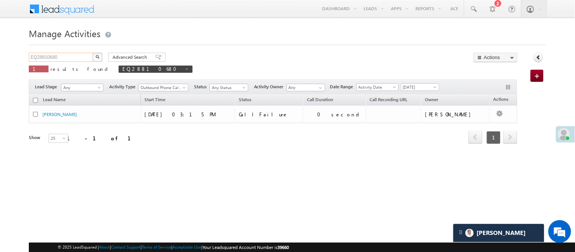
click at [23, 51] on body "Menu [PERSON_NAME] [PERSON_NAME] .Yada v@ang elbro king." at bounding box center [287, 107] width 575 height 215
paste input "1102713"
type input "EQ11027130"
click at [95, 55] on img "button" at bounding box center [97, 57] width 4 height 4
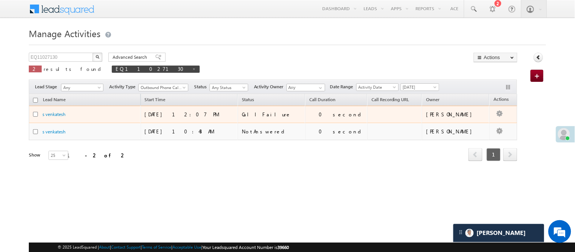
click at [472, 122] on td "[PERSON_NAME]" at bounding box center [455, 114] width 67 height 17
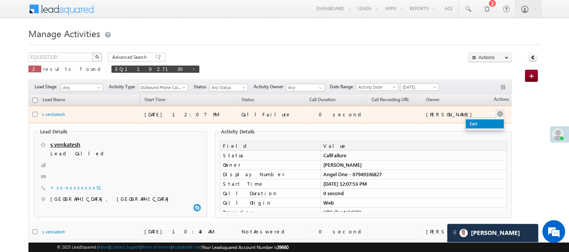
click at [479, 124] on link "Edit" at bounding box center [485, 123] width 38 height 9
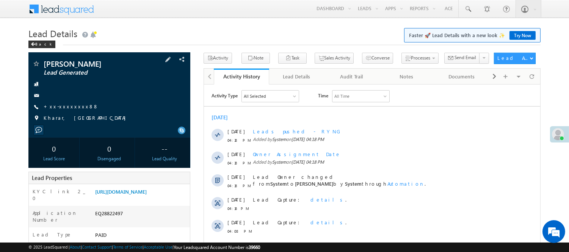
click at [59, 100] on div "Subhash Walia Lead Generated +xx-xxxxxxxx88" at bounding box center [109, 93] width 154 height 66
click at [65, 108] on link "+xx-xxxxxxxx88" at bounding box center [71, 106] width 55 height 6
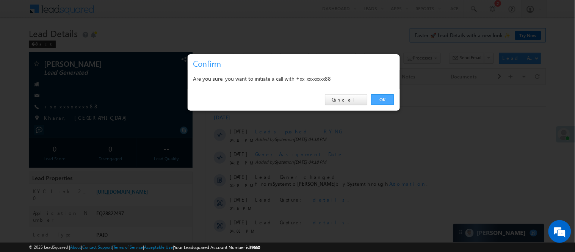
click at [388, 95] on link "OK" at bounding box center [382, 99] width 23 height 11
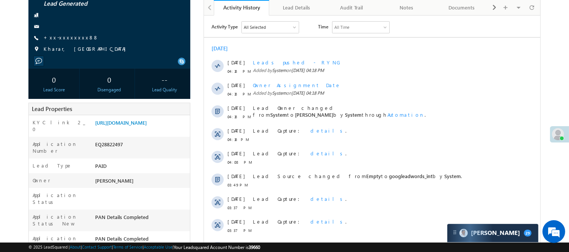
scroll to position [168, 0]
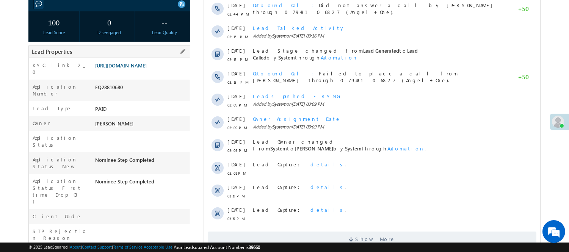
drag, startPoint x: 147, startPoint y: 74, endPoint x: 167, endPoint y: 74, distance: 19.7
click at [147, 69] on link "https://angelbroking1-pk3em7sa.customui-test.leadsquared.com?leadId=9903f685-28…" at bounding box center [121, 65] width 52 height 6
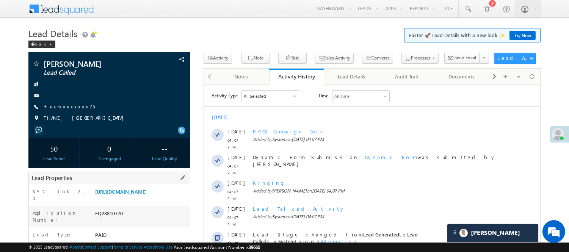
click at [109, 218] on div "EQ28810770" at bounding box center [141, 215] width 97 height 11
click at [61, 105] on link "+xx-xxxxxxxx75" at bounding box center [69, 106] width 51 height 6
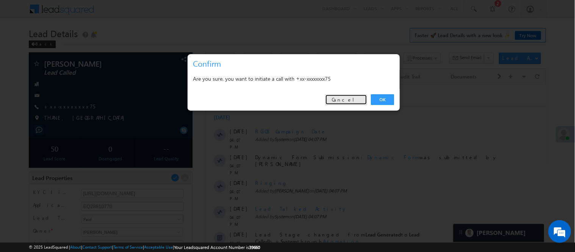
click at [354, 97] on link "Cancel" at bounding box center [346, 99] width 42 height 11
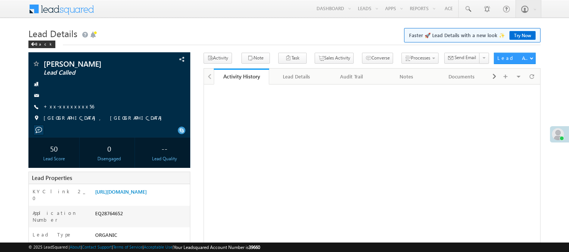
click at [67, 103] on link "+xx-xxxxxxxx56" at bounding box center [69, 106] width 50 height 6
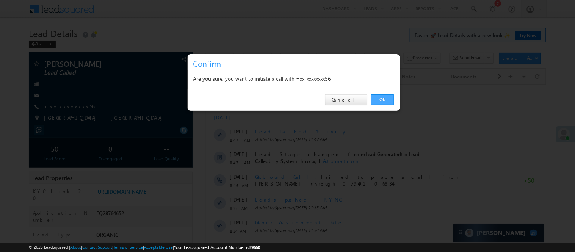
click at [379, 99] on link "OK" at bounding box center [382, 99] width 23 height 11
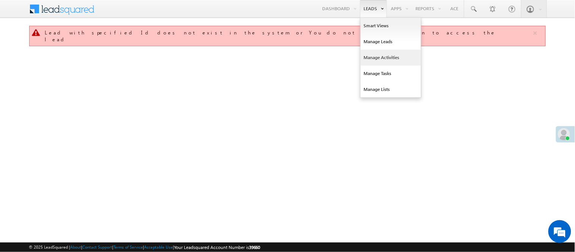
click at [383, 56] on link "Manage Activities" at bounding box center [390, 58] width 61 height 16
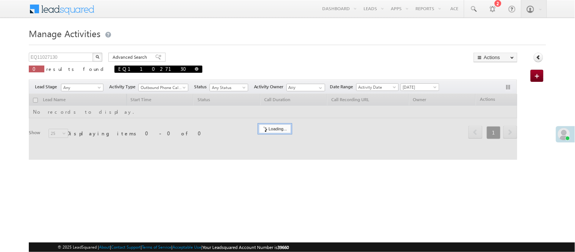
click at [114, 70] on span "EQ11027130" at bounding box center [158, 69] width 88 height 7
click at [69, 55] on input "EQ11027130" at bounding box center [61, 57] width 65 height 9
click at [114, 72] on span "EQ11027130" at bounding box center [158, 69] width 88 height 7
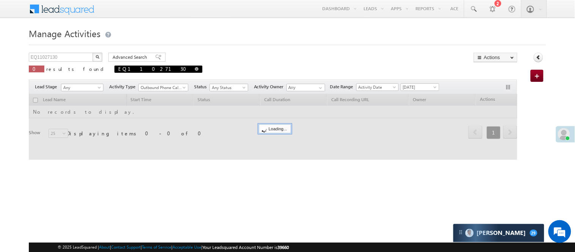
click at [195, 70] on span at bounding box center [197, 69] width 4 height 4
type input "Search Activities"
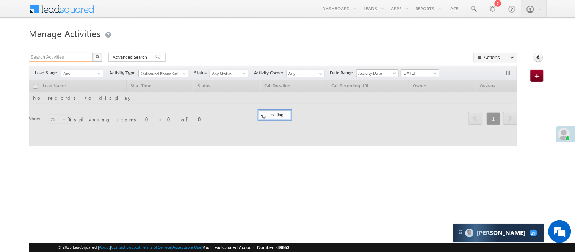
click at [80, 56] on input "Search Activities" at bounding box center [61, 57] width 65 height 9
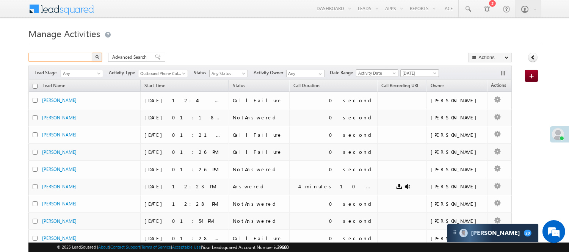
paste input "EQ28810770"
type input "EQ28810770"
click at [97, 59] on button "button" at bounding box center [97, 57] width 10 height 9
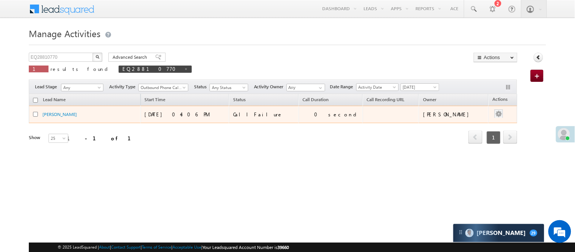
click at [495, 114] on button "button" at bounding box center [499, 114] width 8 height 8
click at [476, 124] on link "Edit" at bounding box center [484, 123] width 38 height 9
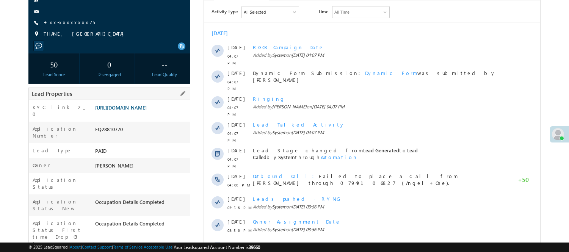
click at [139, 111] on link "[URL][DOMAIN_NAME]" at bounding box center [121, 107] width 52 height 6
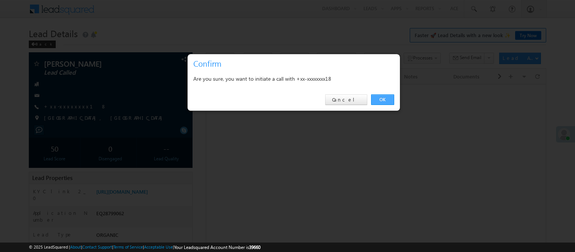
click at [388, 103] on link "OK" at bounding box center [382, 99] width 23 height 11
click at [388, 100] on link "OK" at bounding box center [382, 99] width 23 height 11
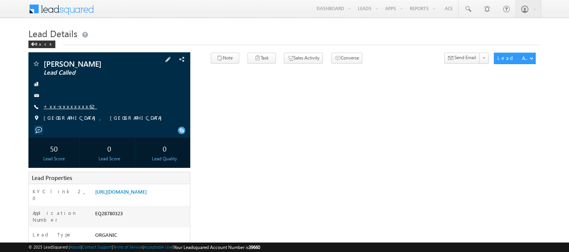
click at [62, 106] on link "+xx-xxxxxxxx62" at bounding box center [70, 106] width 53 height 6
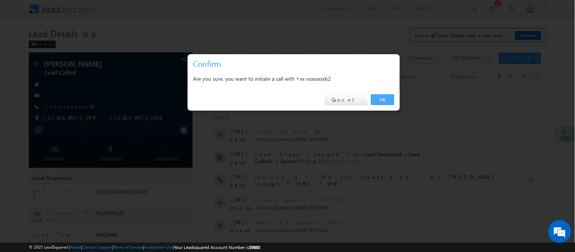
click at [389, 97] on link "OK" at bounding box center [382, 99] width 23 height 11
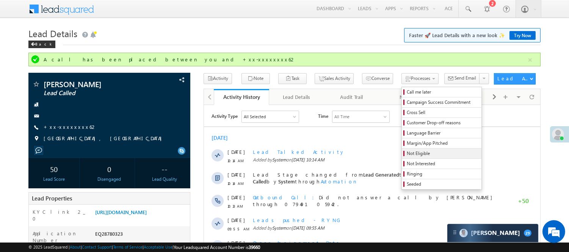
click at [407, 152] on span "Not Eligible" at bounding box center [443, 153] width 72 height 7
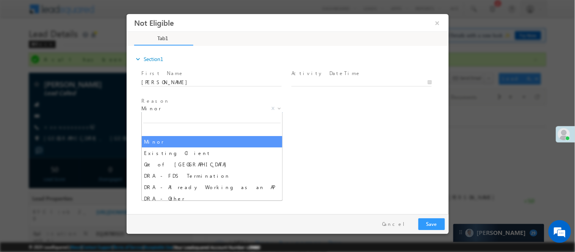
click at [185, 111] on span "Minor X" at bounding box center [211, 109] width 141 height 8
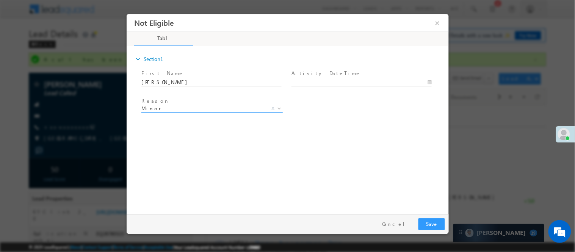
click at [179, 107] on span "Minor" at bounding box center [202, 108] width 123 height 7
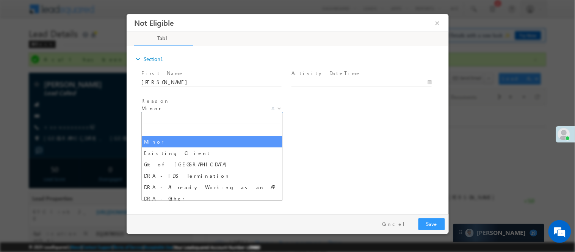
click at [179, 107] on span "Minor" at bounding box center [202, 108] width 123 height 7
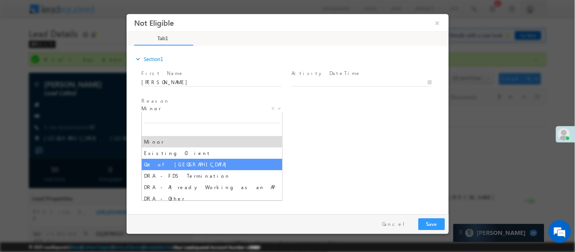
select select "Out of India"
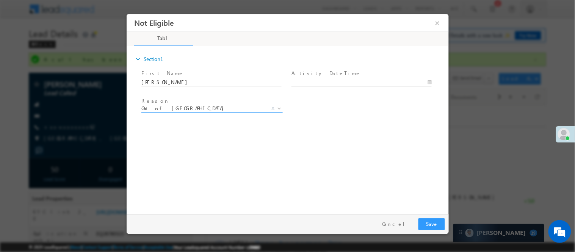
click at [345, 81] on body "Not Eligible ×" at bounding box center [287, 112] width 322 height 197
type input "09/12/25 4:50 PM"
click at [429, 221] on button "Save" at bounding box center [431, 224] width 27 height 12
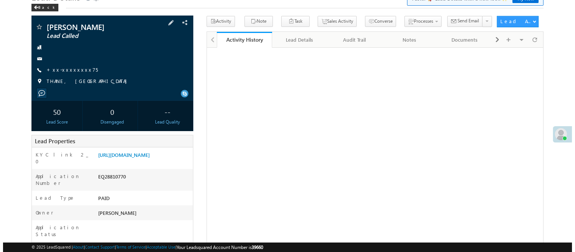
scroll to position [42, 0]
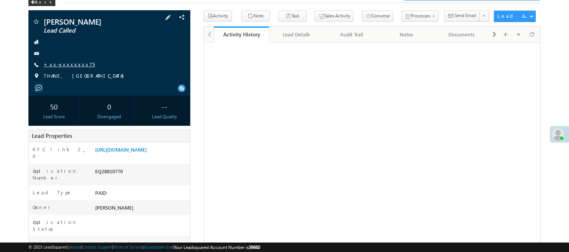
click at [66, 61] on link "+xx-xxxxxxxx75" at bounding box center [69, 64] width 51 height 6
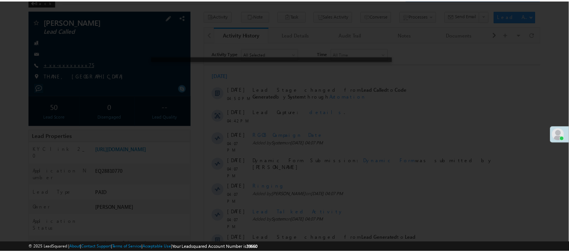
scroll to position [0, 0]
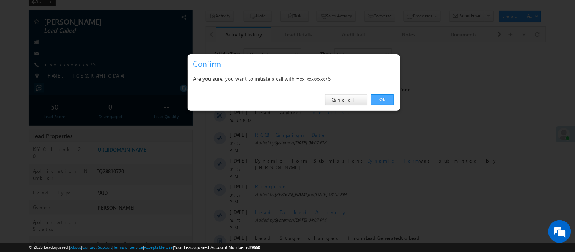
click at [380, 105] on link "OK" at bounding box center [382, 99] width 23 height 11
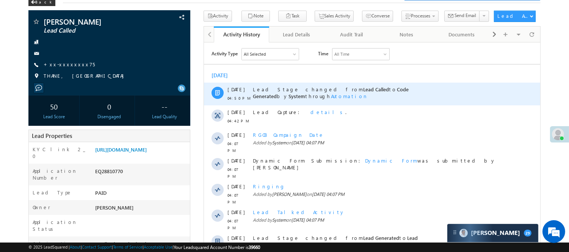
click at [385, 95] on div "Lead Stage changed from Lead Called to Code Generated by System through Automat…" at bounding box center [375, 93] width 246 height 23
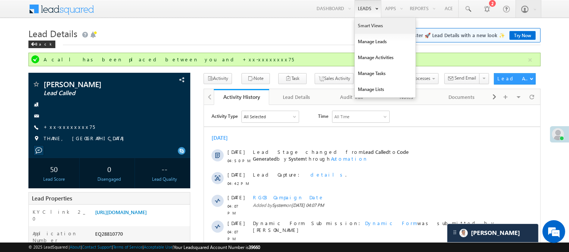
click at [364, 28] on link "Smart Views" at bounding box center [385, 26] width 61 height 16
click at [368, 41] on link "Manage Leads" at bounding box center [385, 42] width 61 height 16
click at [368, 42] on link "Manage Leads" at bounding box center [385, 42] width 61 height 16
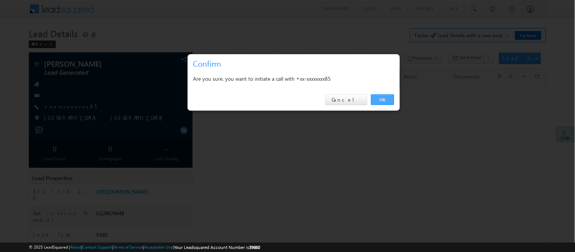
click at [383, 100] on link "OK" at bounding box center [382, 99] width 23 height 11
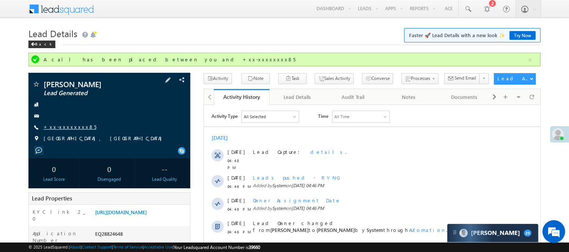
click at [63, 129] on link "+xx-xxxxxxxx85" at bounding box center [70, 127] width 53 height 6
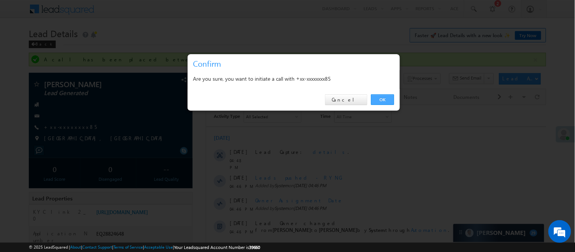
click at [381, 97] on link "OK" at bounding box center [382, 99] width 23 height 11
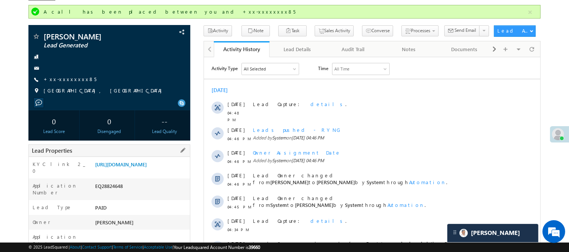
scroll to position [126, 0]
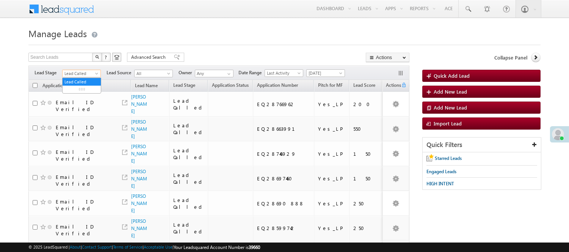
click at [87, 74] on span "Lead Called" at bounding box center [81, 73] width 36 height 7
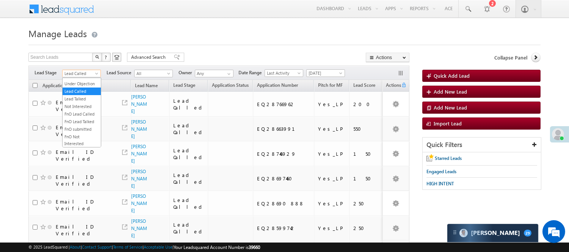
scroll to position [188, 0]
click at [77, 125] on link "Code Generated" at bounding box center [82, 128] width 38 height 7
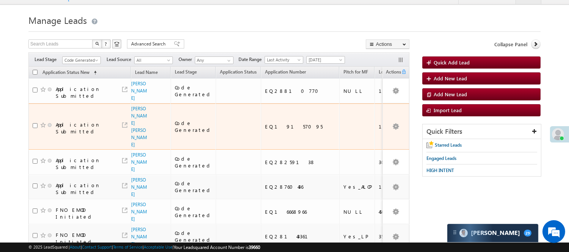
scroll to position [0, 0]
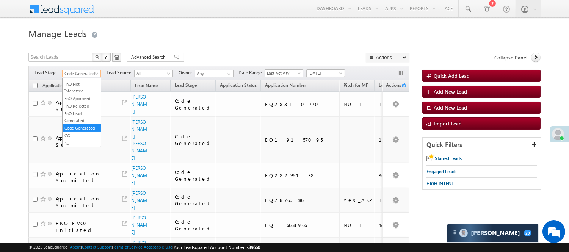
click at [92, 73] on span "Code Generated" at bounding box center [81, 73] width 36 height 7
click at [87, 90] on link "Lead Generated" at bounding box center [82, 89] width 38 height 7
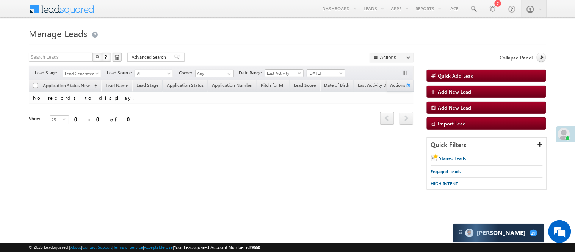
click at [77, 73] on span "Lead Generated" at bounding box center [81, 73] width 36 height 7
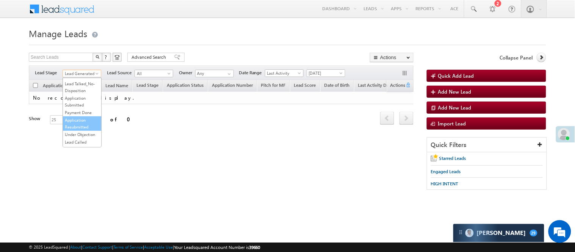
scroll to position [168, 0]
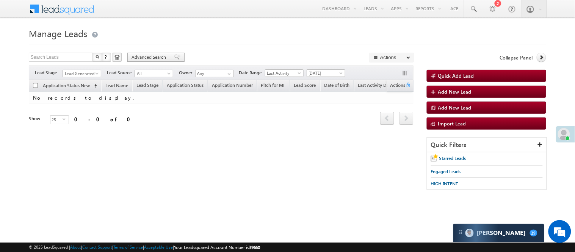
click at [156, 59] on span "Advanced Search" at bounding box center [149, 57] width 37 height 7
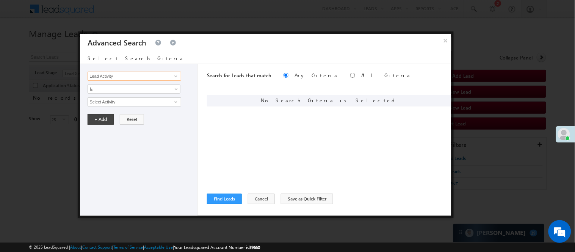
click at [114, 76] on input "Lead Activity" at bounding box center [134, 76] width 93 height 9
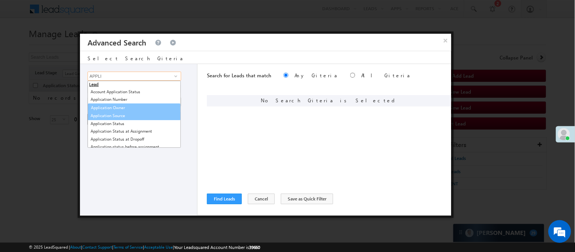
scroll to position [42, 0]
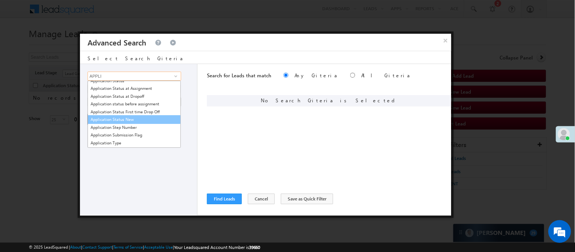
click at [121, 118] on link "Application Status New" at bounding box center [134, 119] width 93 height 9
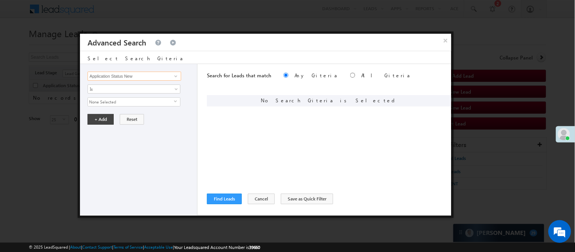
type input "Application Status New"
click at [113, 101] on span "None Selected" at bounding box center [131, 102] width 86 height 8
click at [136, 101] on span "None Selected" at bounding box center [131, 102] width 86 height 8
click at [166, 77] on input "Application Status New" at bounding box center [134, 76] width 93 height 9
click at [134, 98] on span "None Selected" at bounding box center [131, 102] width 86 height 8
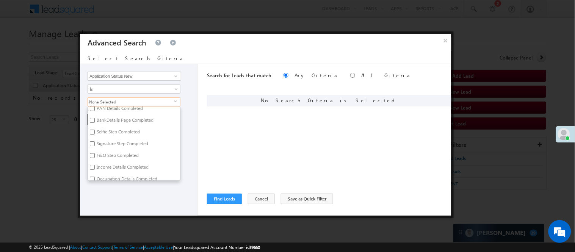
scroll to position [84, 0]
click at [105, 150] on label "G&M Details Completed" at bounding box center [120, 147] width 64 height 12
click at [95, 148] on input "G&M Details Completed" at bounding box center [92, 145] width 5 height 5
checkbox input "true"
click at [103, 135] on label "Occupation Details Completed" at bounding box center [126, 135] width 77 height 12
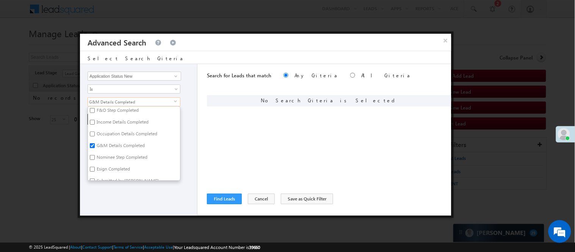
click at [95, 135] on input "Occupation Details Completed" at bounding box center [92, 133] width 5 height 5
checkbox input "true"
click at [101, 125] on label "Income Details Completed" at bounding box center [122, 123] width 68 height 12
click at [95, 125] on input "Income Details Completed" at bounding box center [92, 122] width 5 height 5
checkbox input "true"
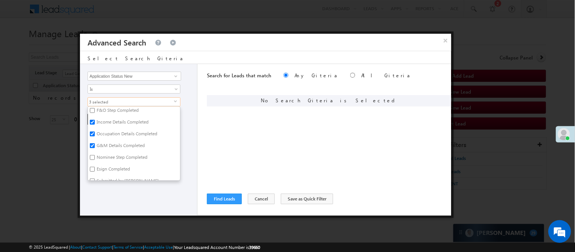
click at [103, 155] on label "Nominee Step Completed" at bounding box center [121, 159] width 67 height 12
click at [95, 155] on input "Nominee Step Completed" at bounding box center [92, 157] width 5 height 5
checkbox input "true"
click at [97, 137] on label "Submitted by DAE" at bounding box center [127, 140] width 78 height 12
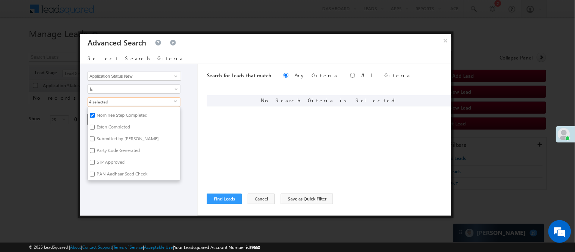
click at [95, 137] on input "Submitted by DAE" at bounding box center [92, 138] width 5 height 5
click at [107, 142] on label "Submitted by DAE" at bounding box center [127, 140] width 78 height 12
click at [95, 141] on input "Submitted by DAE" at bounding box center [92, 138] width 5 height 5
checkbox input "false"
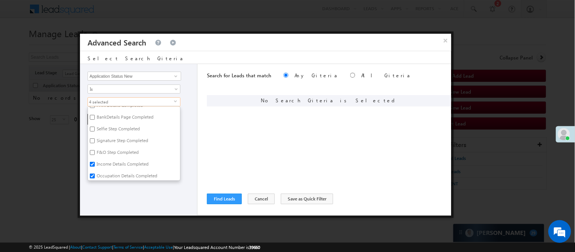
click at [108, 142] on label "Signature Step Completed" at bounding box center [122, 142] width 68 height 12
click at [95, 142] on input "Signature Step Completed" at bounding box center [92, 140] width 5 height 5
checkbox input "true"
click at [107, 130] on label "Selfie Step Completed" at bounding box center [117, 130] width 59 height 12
click at [95, 130] on input "Selfie Step Completed" at bounding box center [92, 129] width 5 height 5
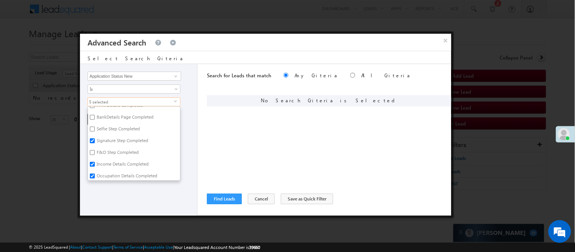
checkbox input "true"
click at [108, 154] on label "F&O Step Completed" at bounding box center [117, 154] width 58 height 12
click at [95, 154] on input "F&O Step Completed" at bounding box center [92, 152] width 5 height 5
checkbox input "true"
click at [142, 191] on div "Lead Activity Task Sales Group Prospect Id WA Last Message Timestamp 4th Day Di…" at bounding box center [138, 140] width 117 height 152
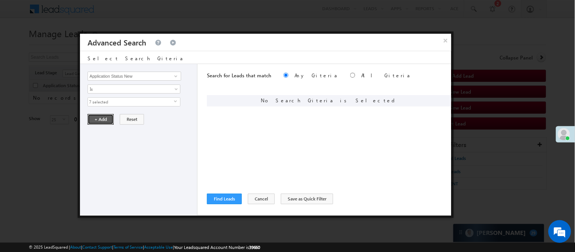
click at [100, 119] on button "+ Add" at bounding box center [101, 119] width 26 height 11
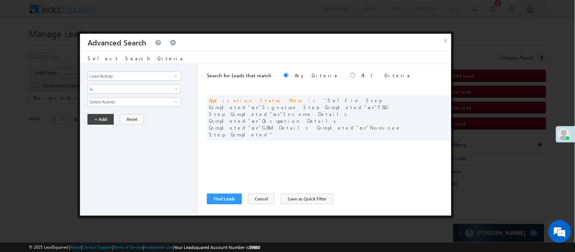
click at [220, 204] on div "Search for Leads that match Any Criteria All Criteria Note that the current tri…" at bounding box center [329, 140] width 244 height 152
click at [220, 197] on button "Find Leads" at bounding box center [224, 199] width 35 height 11
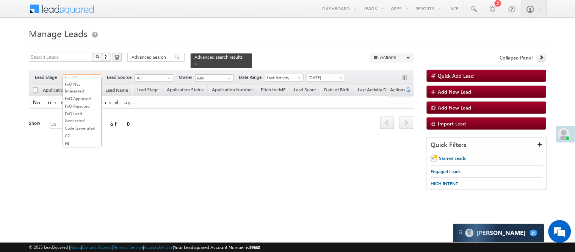
scroll to position [0, 0]
drag, startPoint x: 78, startPoint y: 74, endPoint x: 82, endPoint y: 93, distance: 18.9
click at [78, 76] on span "Lead Generated" at bounding box center [81, 78] width 36 height 7
click at [78, 61] on link "Lead Called" at bounding box center [82, 58] width 38 height 7
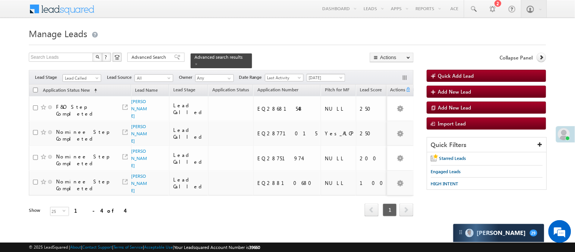
click at [322, 74] on span "[DATE]" at bounding box center [325, 77] width 36 height 7
click at [326, 130] on link "Last Month" at bounding box center [327, 131] width 38 height 7
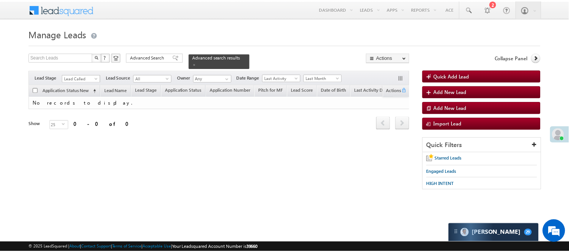
scroll to position [124, 0]
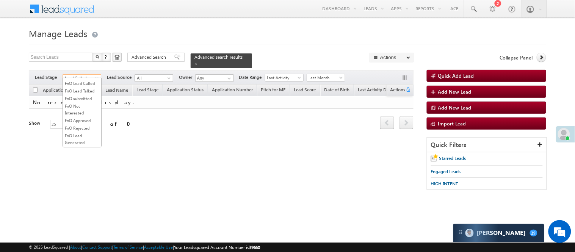
click at [92, 75] on span "Lead Called" at bounding box center [81, 78] width 36 height 7
click at [83, 72] on link "Lead Talked" at bounding box center [82, 68] width 38 height 7
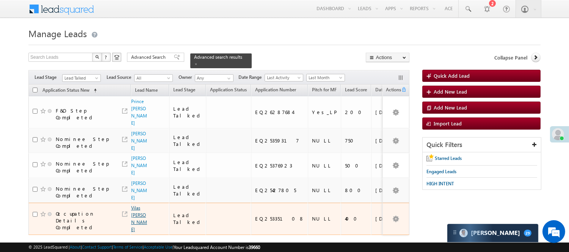
click at [138, 205] on link "Vilas Mohan Borde" at bounding box center [139, 218] width 16 height 27
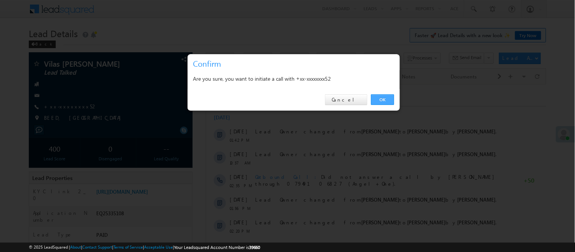
click at [388, 96] on link "OK" at bounding box center [382, 99] width 23 height 11
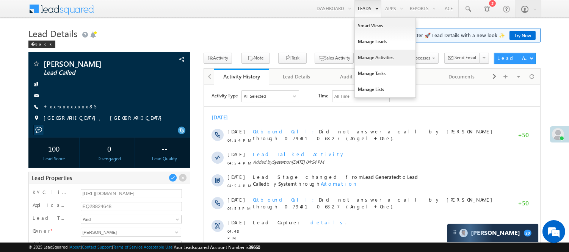
click at [370, 55] on link "Manage Activities" at bounding box center [385, 58] width 61 height 16
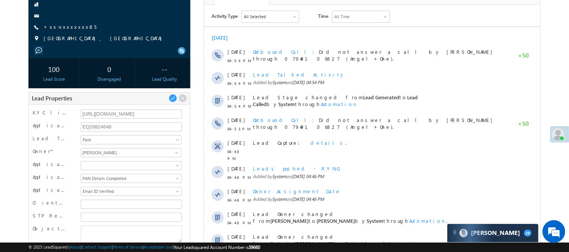
scroll to position [84, 0]
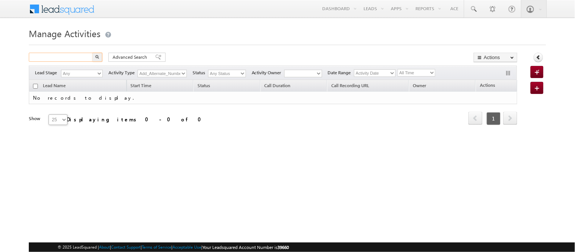
click at [68, 57] on input "text" at bounding box center [61, 57] width 65 height 9
paste input "EQ28824648"
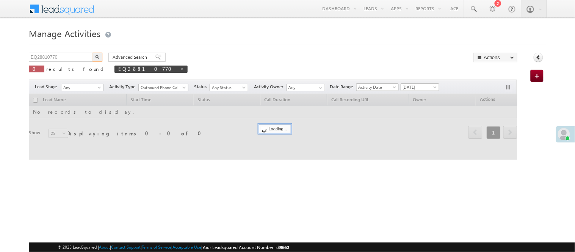
click at [98, 58] on img "button" at bounding box center [97, 57] width 4 height 4
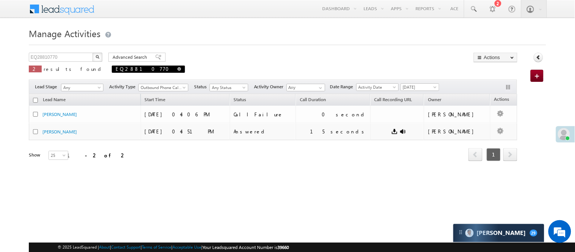
click at [177, 69] on span at bounding box center [179, 69] width 4 height 4
type input "Search Activities"
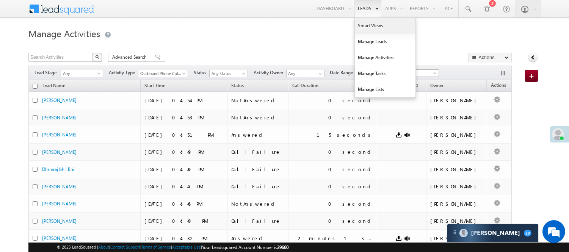
click at [360, 28] on link "Smart Views" at bounding box center [385, 26] width 61 height 16
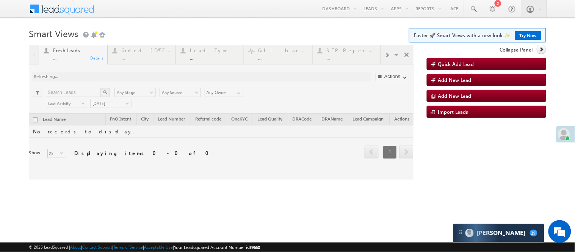
click at [133, 54] on div at bounding box center [221, 112] width 385 height 135
click at [144, 53] on div at bounding box center [221, 112] width 385 height 135
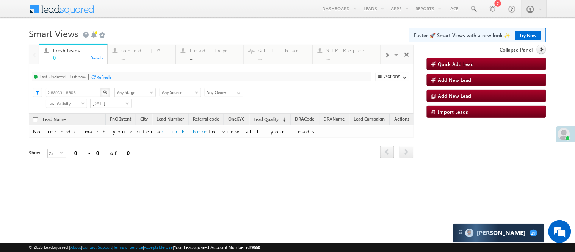
click at [148, 55] on div "..." at bounding box center [146, 58] width 49 height 6
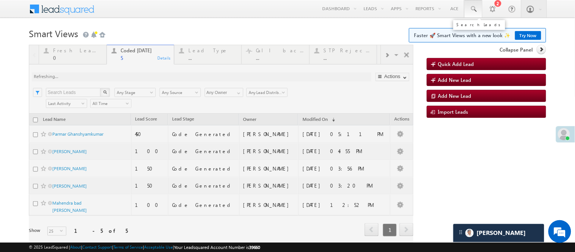
click at [470, 11] on span at bounding box center [473, 9] width 8 height 8
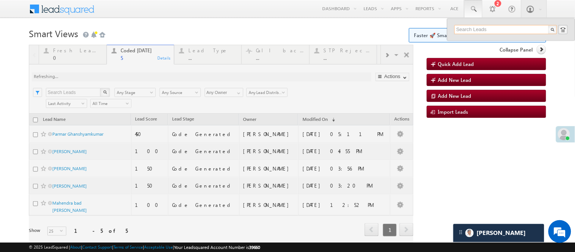
click at [476, 27] on input "text" at bounding box center [505, 29] width 103 height 9
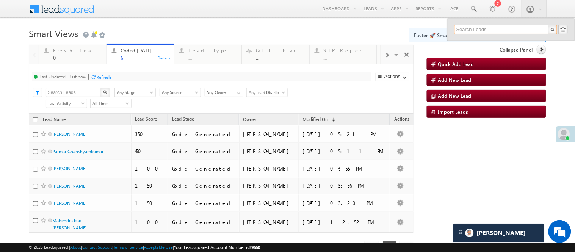
paste input "EQ28531441"
type input "EQ28531441"
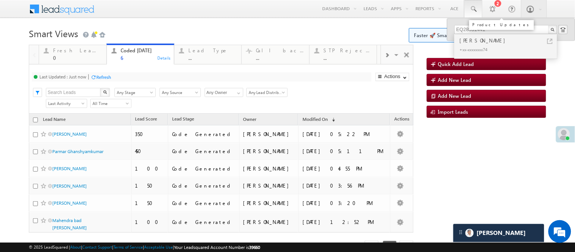
click at [469, 10] on span at bounding box center [473, 9] width 8 height 8
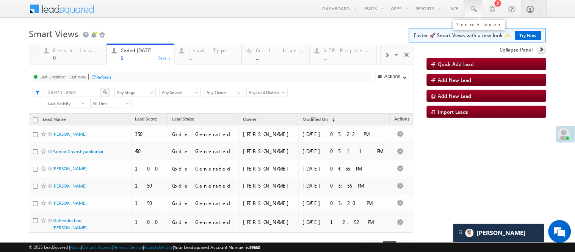
click at [469, 8] on span at bounding box center [473, 9] width 8 height 8
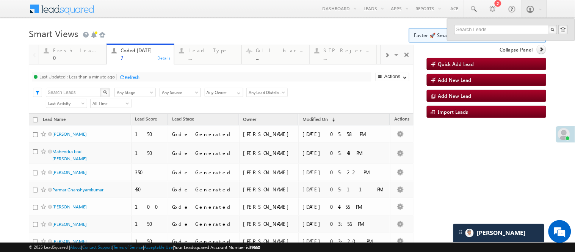
click at [174, 23] on body "Menu Nisha Anand Yadav Nisha .Yada v@ang elbro king. com" at bounding box center [287, 146] width 575 height 292
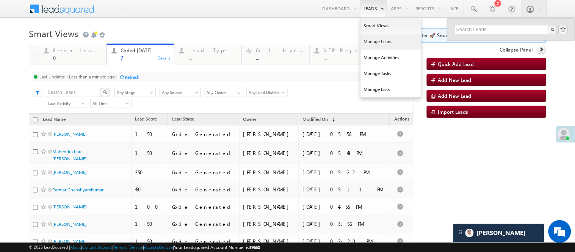
click at [363, 41] on link "Manage Leads" at bounding box center [390, 42] width 61 height 16
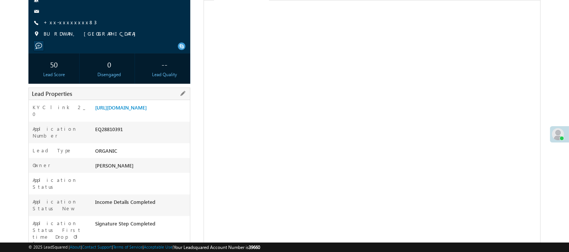
scroll to position [85, 0]
click at [106, 135] on div "EQ28810391" at bounding box center [141, 130] width 97 height 11
copy div "EQ28810391"
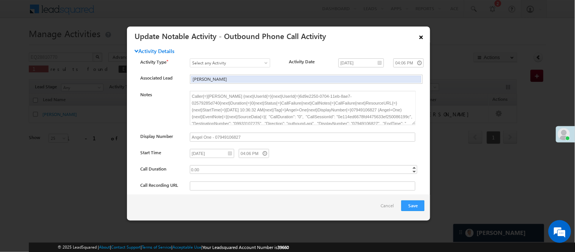
click at [423, 38] on link "×" at bounding box center [421, 35] width 13 height 13
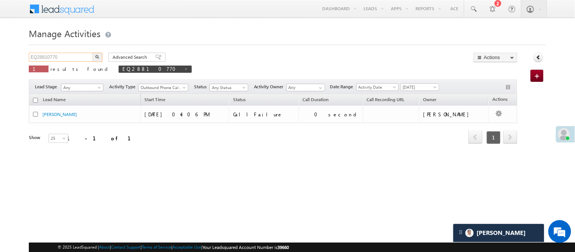
drag, startPoint x: 70, startPoint y: 58, endPoint x: 27, endPoint y: 52, distance: 42.8
click at [27, 52] on body "Menu [PERSON_NAME] [PERSON_NAME] .Yada v@ang elbro king." at bounding box center [287, 107] width 575 height 215
paste input "391"
type input "EQ28810391"
click at [97, 56] on img "button" at bounding box center [97, 57] width 4 height 4
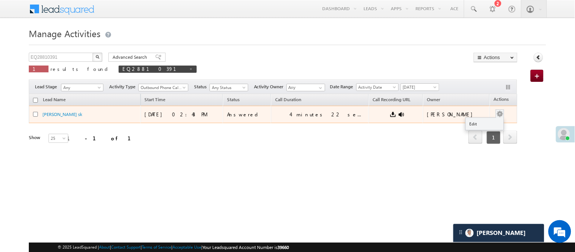
click at [496, 115] on button "button" at bounding box center [500, 114] width 8 height 8
click at [479, 122] on link "Edit" at bounding box center [485, 123] width 38 height 9
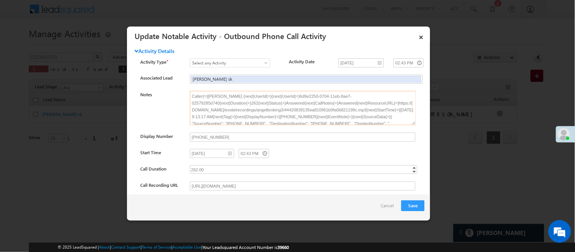
click at [358, 121] on textarea "Caller{=}[PERSON_NAME] {next}UserId{=}{next}UserId{=}6d9e2250-0704-11eb-8ae7-02…" at bounding box center [303, 108] width 226 height 34
click at [419, 34] on link "×" at bounding box center [421, 35] width 13 height 13
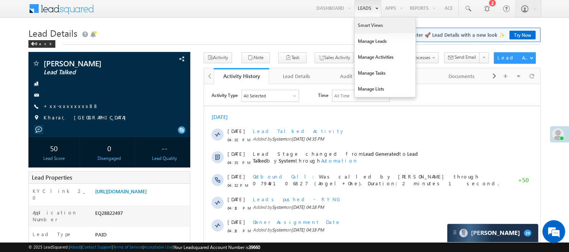
click at [369, 23] on link "Smart Views" at bounding box center [385, 25] width 61 height 16
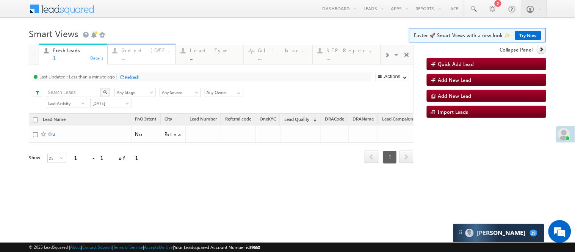
click at [145, 50] on div "Coded [DATE]" at bounding box center [146, 50] width 49 height 6
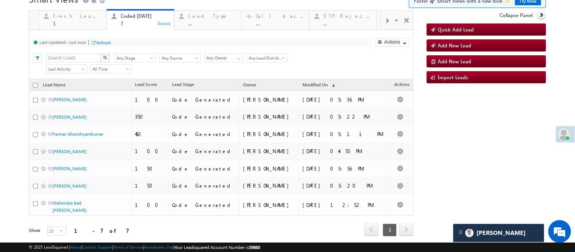
scroll to position [36, 0]
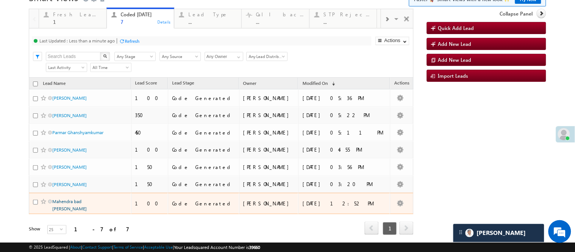
click at [74, 211] on link "Mahendra bad gurjar" at bounding box center [69, 205] width 34 height 13
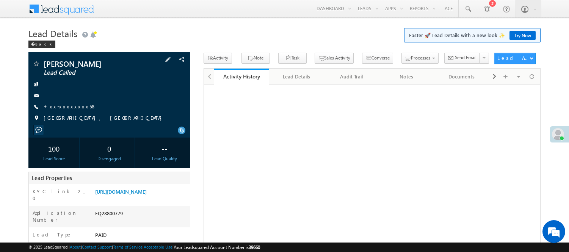
drag, startPoint x: 67, startPoint y: 108, endPoint x: 80, endPoint y: 102, distance: 14.7
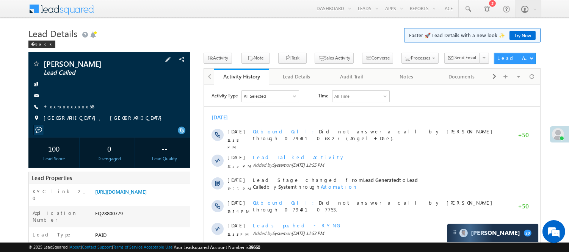
click at [76, 102] on div "[PERSON_NAME] Lead Called +xx-xxxxxxxx58" at bounding box center [109, 93] width 154 height 66
click at [72, 105] on link "+xx-xxxxxxxx58" at bounding box center [70, 106] width 53 height 6
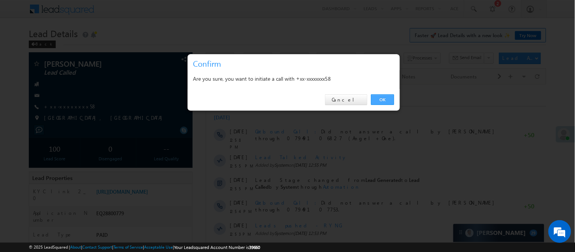
click at [381, 99] on link "OK" at bounding box center [382, 99] width 23 height 11
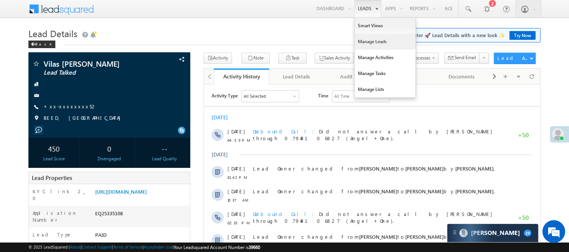
click at [374, 42] on link "Manage Leads" at bounding box center [385, 42] width 61 height 16
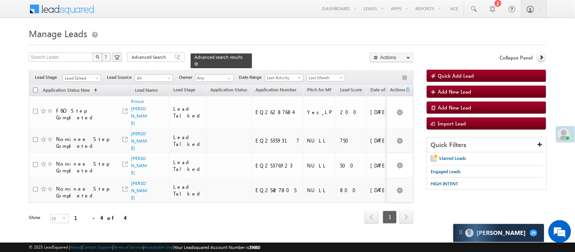
click at [198, 62] on span at bounding box center [196, 64] width 4 height 4
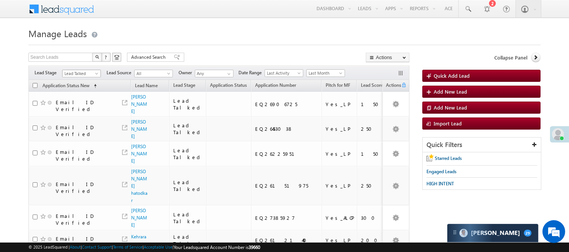
click at [74, 72] on span "Lead Talked" at bounding box center [81, 73] width 36 height 7
click at [79, 92] on link "Lead Generated" at bounding box center [82, 89] width 38 height 7
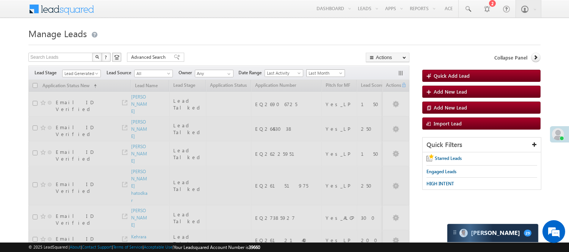
click at [314, 73] on span "Last Month" at bounding box center [325, 73] width 36 height 7
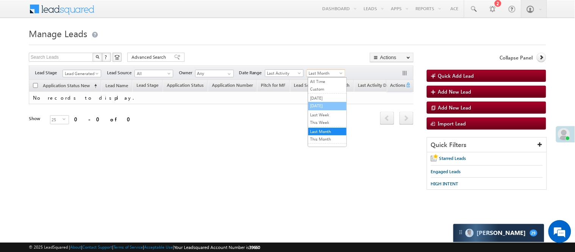
click at [318, 103] on link "[DATE]" at bounding box center [327, 105] width 38 height 7
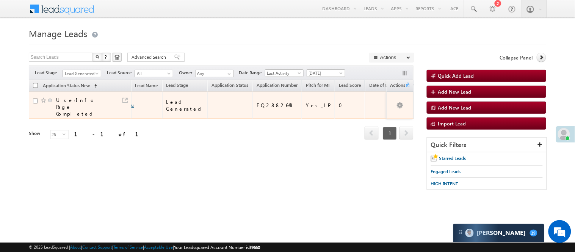
click at [133, 102] on link "u" at bounding box center [132, 105] width 3 height 6
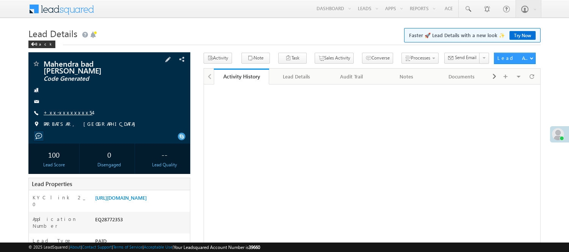
click at [64, 109] on link "+xx-xxxxxxxx54" at bounding box center [68, 112] width 49 height 6
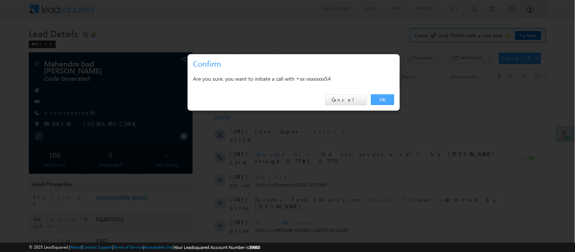
click at [379, 100] on link "OK" at bounding box center [382, 99] width 23 height 11
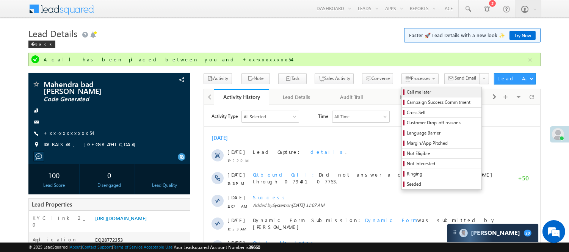
click at [407, 93] on span "Call me later" at bounding box center [443, 92] width 72 height 7
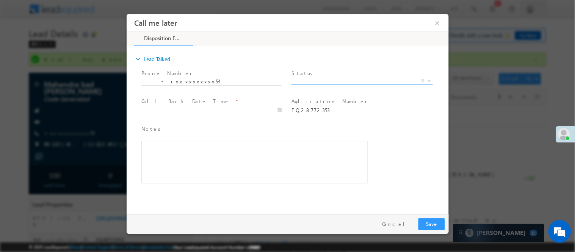
click at [333, 78] on span "X" at bounding box center [361, 81] width 141 height 8
select select "Pitch Not Done"
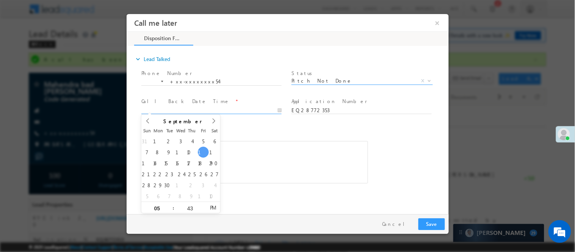
click at [240, 107] on input "text" at bounding box center [211, 110] width 140 height 8
type input "09/12/25 5:43 PM"
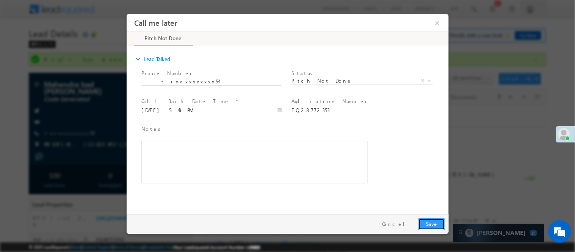
click at [430, 222] on button "Save" at bounding box center [431, 224] width 27 height 12
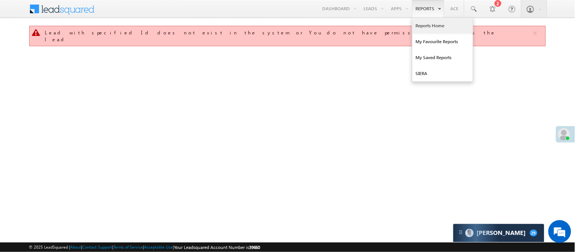
click at [423, 24] on link "Reports Home" at bounding box center [442, 26] width 61 height 16
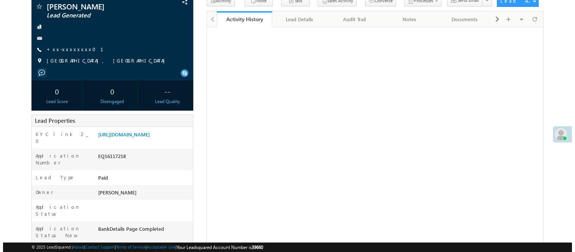
scroll to position [42, 0]
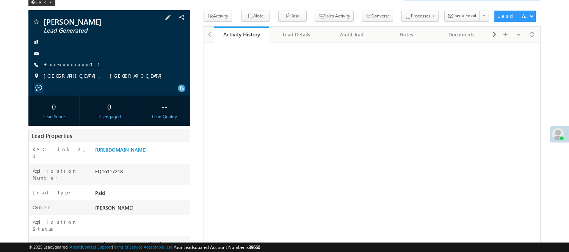
click at [61, 63] on link "+xx-xxxxxxxx01" at bounding box center [77, 64] width 66 height 6
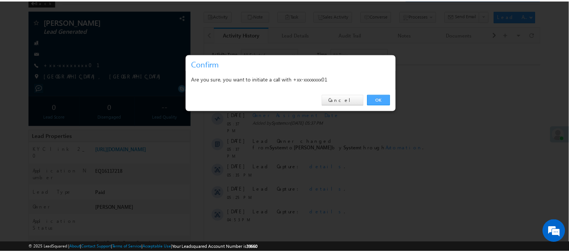
scroll to position [0, 0]
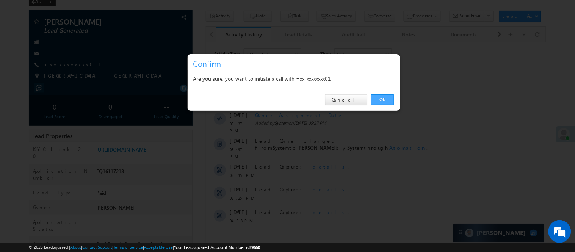
click at [388, 97] on link "OK" at bounding box center [382, 99] width 23 height 11
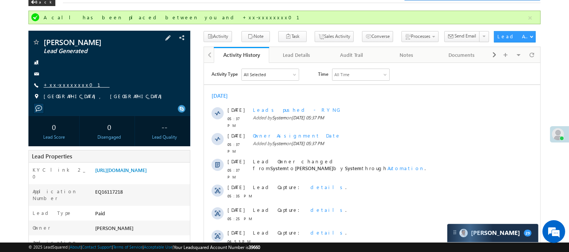
click at [61, 86] on link "+xx-xxxxxxxx01" at bounding box center [77, 84] width 66 height 6
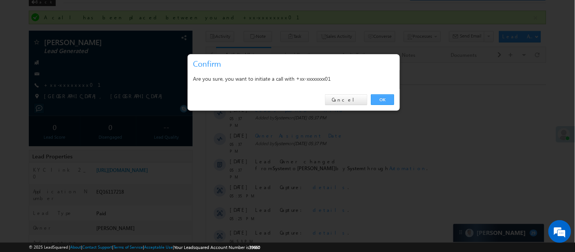
drag, startPoint x: 379, startPoint y: 100, endPoint x: 175, endPoint y: 37, distance: 213.1
click at [379, 100] on link "OK" at bounding box center [382, 99] width 23 height 11
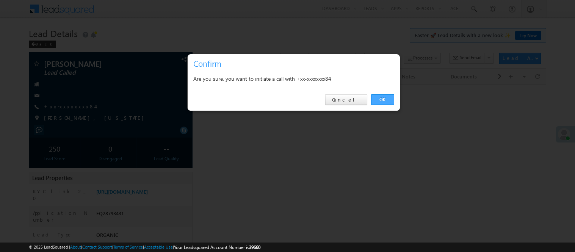
click at [381, 99] on link "OK" at bounding box center [382, 99] width 23 height 11
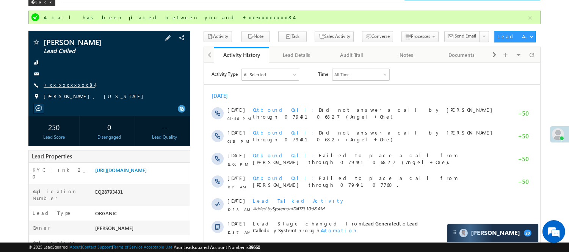
click at [63, 87] on link "+xx-xxxxxxxx84" at bounding box center [69, 84] width 51 height 6
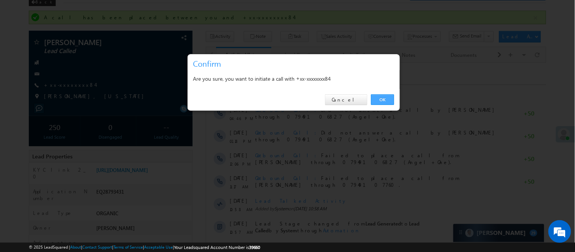
drag, startPoint x: 384, startPoint y: 100, endPoint x: 181, endPoint y: 35, distance: 212.7
click at [384, 100] on link "OK" at bounding box center [382, 99] width 23 height 11
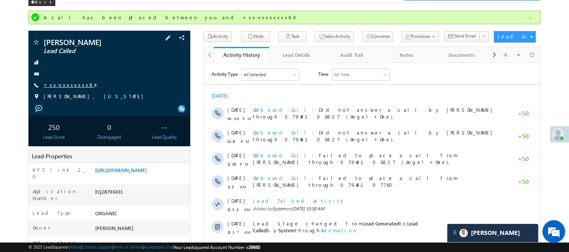
click at [57, 85] on link "+xx-xxxxxxxx84" at bounding box center [69, 84] width 51 height 6
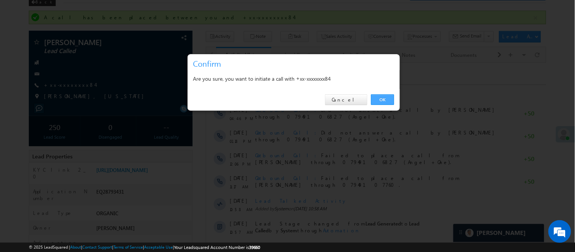
click at [375, 104] on link "OK" at bounding box center [382, 99] width 23 height 11
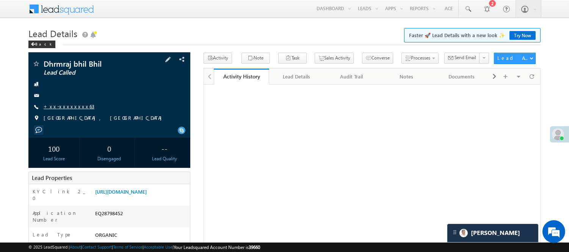
click at [57, 108] on link "+xx-xxxxxxxx63" at bounding box center [69, 106] width 51 height 6
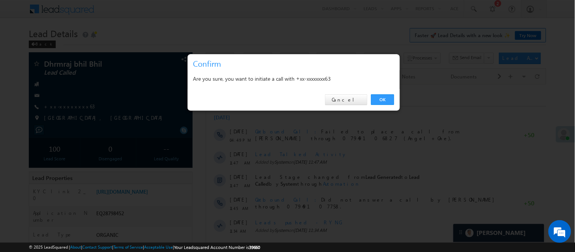
click at [382, 97] on link "OK" at bounding box center [382, 99] width 23 height 11
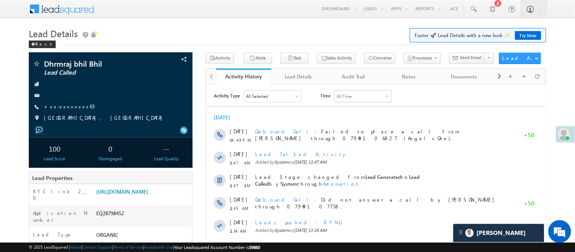
click at [389, 99] on div "All Time" at bounding box center [362, 95] width 57 height 11
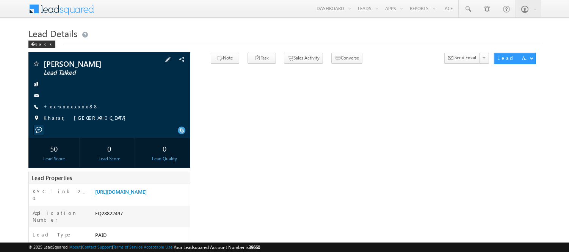
click at [55, 106] on link "+xx-xxxxxxxx88" at bounding box center [71, 106] width 55 height 6
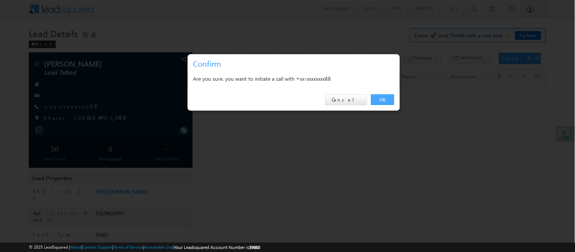
click at [383, 98] on link "OK" at bounding box center [382, 99] width 23 height 11
click at [378, 100] on link "OK" at bounding box center [382, 99] width 23 height 11
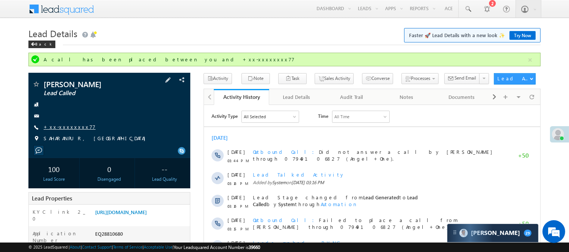
click at [60, 128] on link "+xx-xxxxxxxx77" at bounding box center [70, 127] width 52 height 6
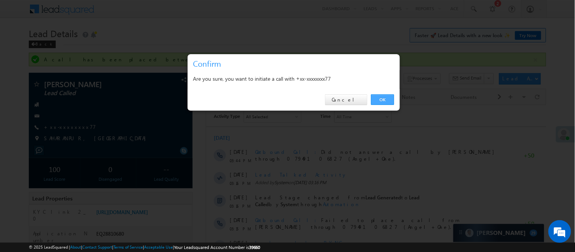
click at [380, 96] on link "OK" at bounding box center [382, 99] width 23 height 11
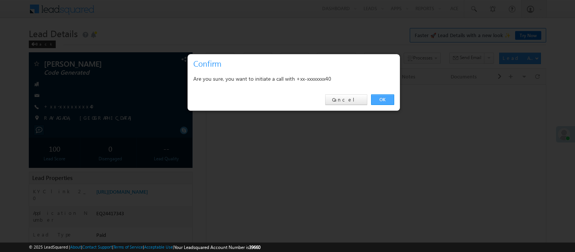
click at [381, 100] on link "OK" at bounding box center [382, 99] width 23 height 11
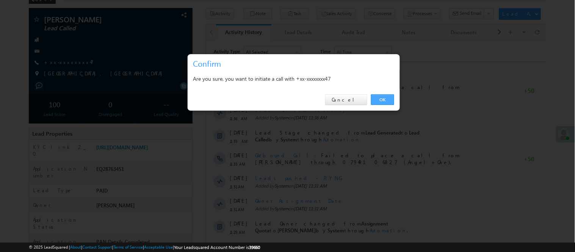
click at [372, 100] on link "OK" at bounding box center [382, 99] width 23 height 11
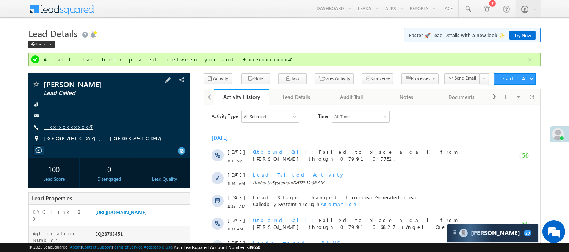
click at [71, 129] on link "+xx-xxxxxxxx47" at bounding box center [69, 127] width 50 height 6
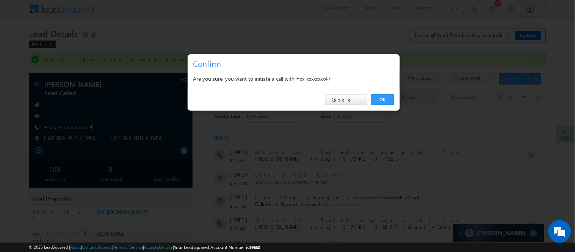
click at [379, 102] on link "OK" at bounding box center [382, 99] width 23 height 11
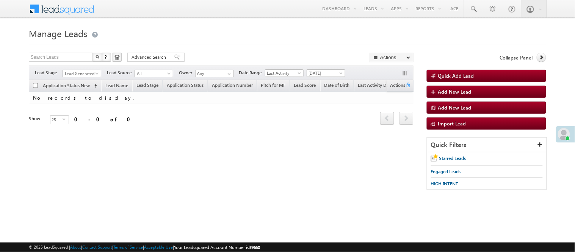
click at [98, 72] on span at bounding box center [98, 75] width 6 height 6
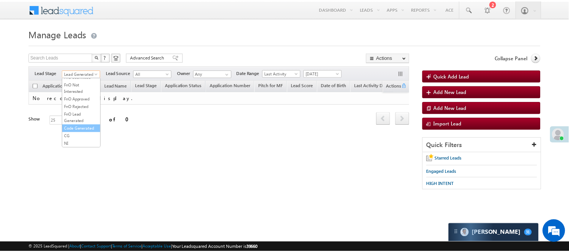
scroll to position [188, 0]
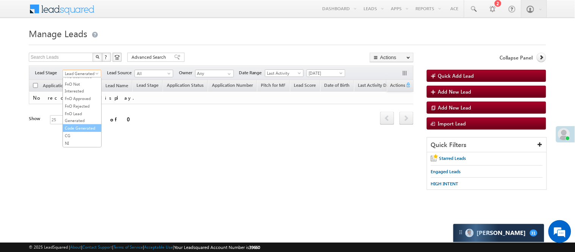
click at [77, 127] on link "Code Generated" at bounding box center [82, 128] width 38 height 7
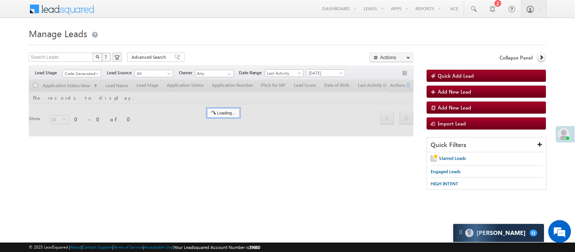
click at [236, 47] on form "Manage Leads Quick Add Lead Search Leads X ? 0 results found Advanced Search Ad…" at bounding box center [287, 111] width 517 height 172
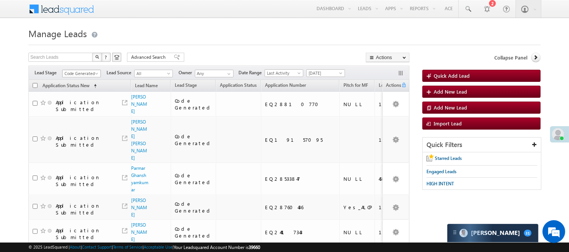
click at [85, 75] on span "Code Generated" at bounding box center [81, 73] width 36 height 7
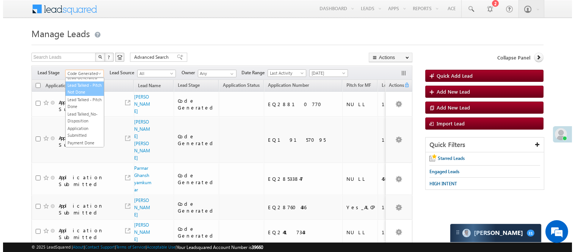
scroll to position [0, 0]
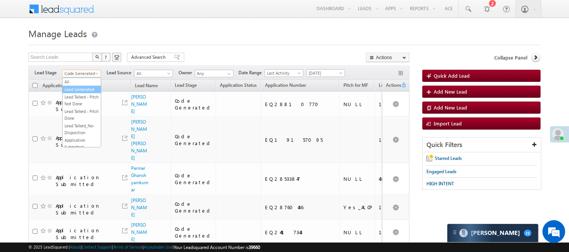
click at [81, 92] on link "Lead Generated" at bounding box center [82, 89] width 38 height 7
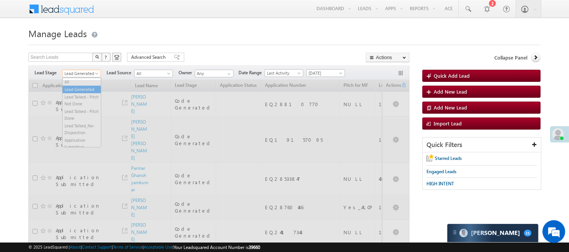
click at [84, 72] on span "Lead Generated" at bounding box center [81, 73] width 36 height 7
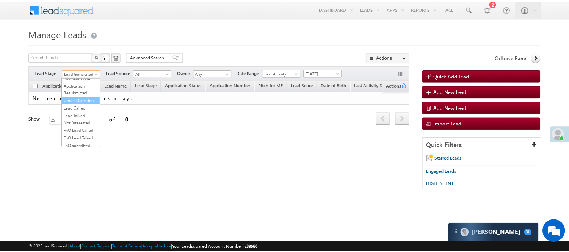
scroll to position [84, 0]
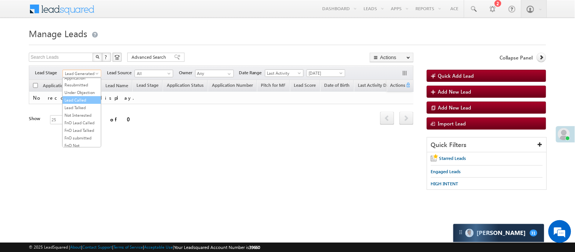
click at [91, 103] on link "Lead Called" at bounding box center [82, 100] width 38 height 7
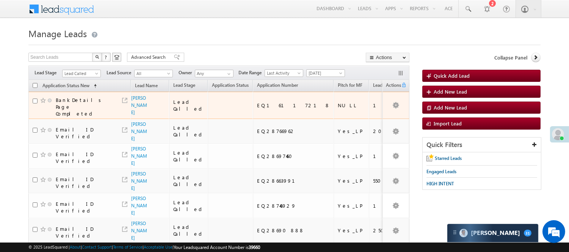
click at [257, 103] on div "EQ16117218" at bounding box center [293, 105] width 73 height 7
copy div "EQ16117218"
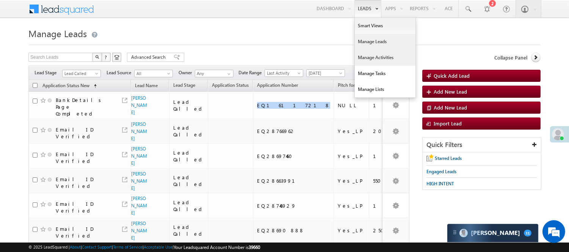
click at [364, 56] on link "Manage Activities" at bounding box center [385, 58] width 61 height 16
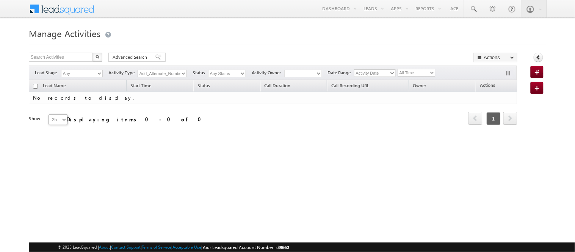
type input "EQ28810391"
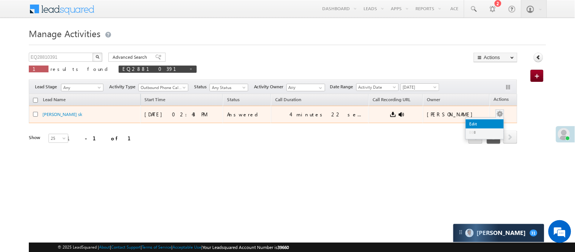
click at [480, 123] on link "Edit" at bounding box center [485, 123] width 38 height 9
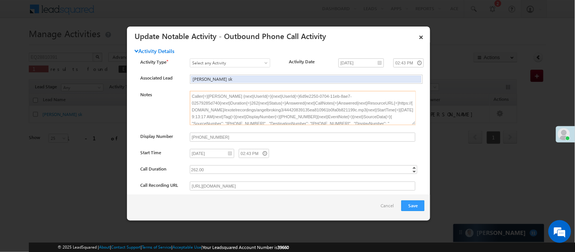
click at [361, 120] on textarea "Caller{=}Nisha Anand Yadav {next}UserId{=}{next}UserId{=}6d9e2250-0704-11eb-8ae…" at bounding box center [303, 108] width 226 height 34
click at [362, 122] on textarea "Caller{=}Nisha Anand Yadav {next}UserId{=}{next}UserId{=}6d9e2250-0704-11eb-8ae…" at bounding box center [303, 108] width 226 height 34
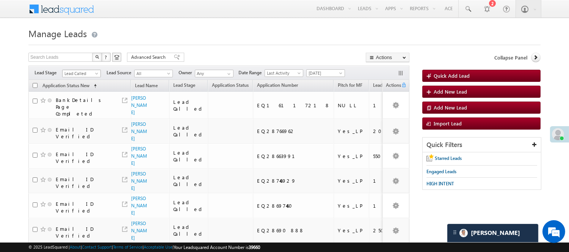
click at [83, 70] on span "Lead Called" at bounding box center [81, 73] width 36 height 7
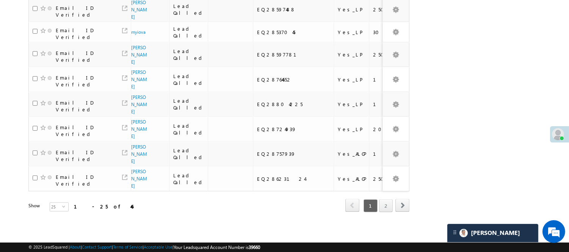
scroll to position [525, 0]
click at [388, 199] on link "2" at bounding box center [386, 205] width 14 height 13
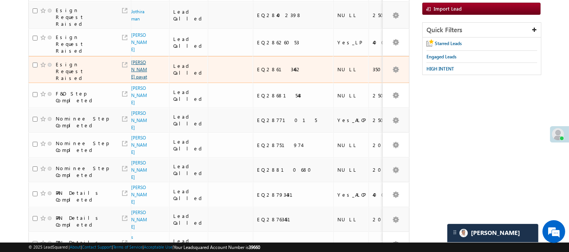
scroll to position [128, 0]
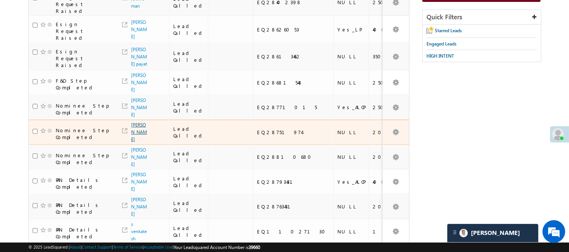
click at [134, 122] on link "PRABIR CHAKRABORTTY" at bounding box center [139, 132] width 16 height 20
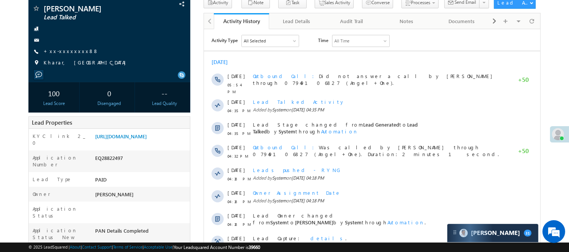
scroll to position [42, 0]
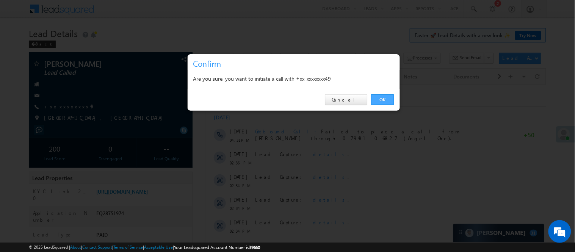
click at [384, 102] on link "OK" at bounding box center [382, 99] width 23 height 11
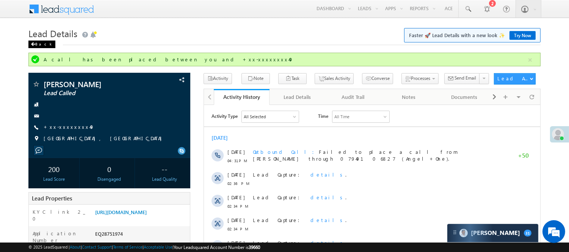
click at [36, 43] on div "Back" at bounding box center [41, 45] width 27 height 8
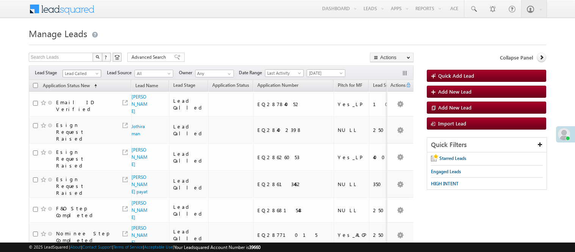
click at [77, 74] on span "Lead Called" at bounding box center [81, 73] width 36 height 7
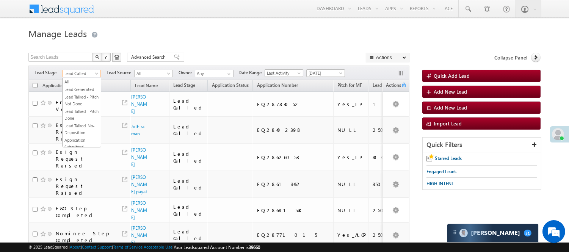
scroll to position [93, 0]
click at [81, 115] on ul "All Lead Generated Lead Talked - Pitch Not Done Lead Talked - Pitch Done Lead T…" at bounding box center [81, 113] width 39 height 70
click at [95, 75] on span at bounding box center [97, 75] width 6 height 6
click at [89, 102] on link "Lead Talked" at bounding box center [82, 98] width 38 height 7
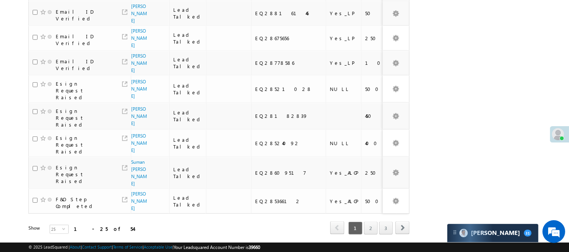
scroll to position [586, 0]
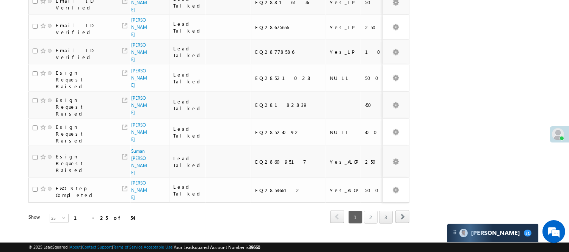
click at [372, 211] on link "2" at bounding box center [371, 217] width 14 height 13
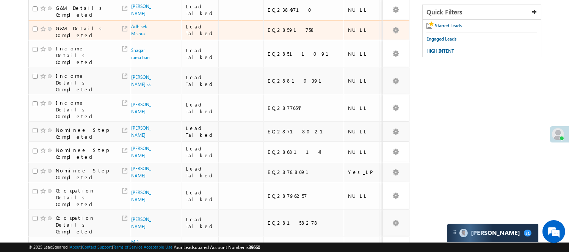
scroll to position [190, 0]
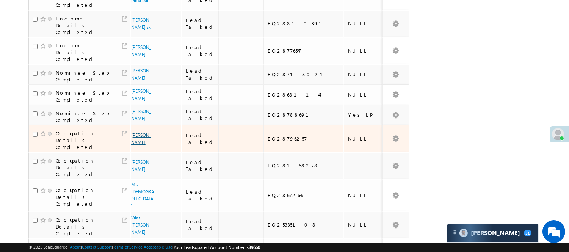
click at [135, 145] on link "[PERSON_NAME]" at bounding box center [141, 138] width 20 height 13
click at [133, 145] on link "Vishvajeet Yadav" at bounding box center [141, 138] width 20 height 13
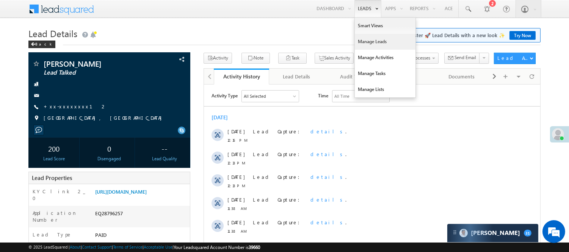
click at [365, 41] on link "Manage Leads" at bounding box center [385, 42] width 61 height 16
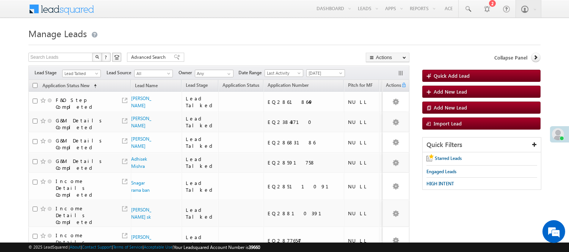
click at [86, 74] on span "Lead Talked" at bounding box center [81, 73] width 36 height 7
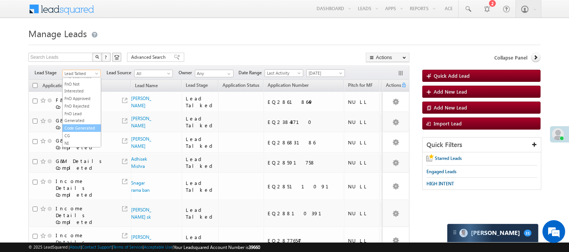
scroll to position [188, 0]
click at [81, 127] on link "Code Generated" at bounding box center [82, 128] width 38 height 7
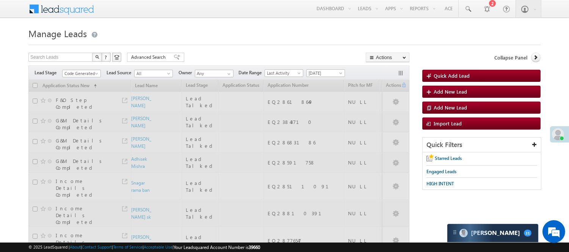
click at [205, 54] on div "Search Leads X ? 54 results found Advanced Search Advanced Search Advanced sear…" at bounding box center [218, 58] width 381 height 11
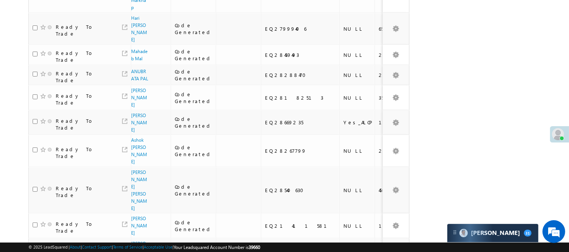
scroll to position [445, 0]
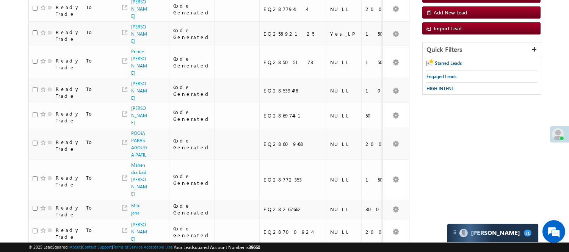
scroll to position [0, 0]
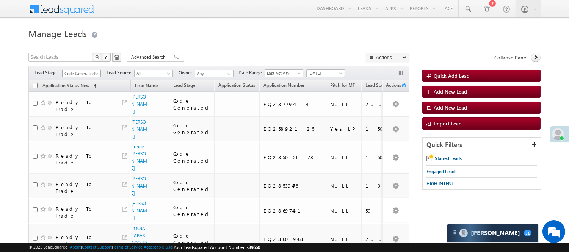
click at [80, 73] on span "Code Generated" at bounding box center [81, 73] width 36 height 7
click at [71, 92] on link "Lead Generated" at bounding box center [82, 89] width 38 height 7
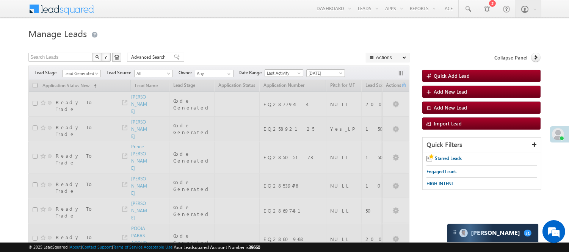
click at [244, 56] on div "Search Leads X ? 44 results found Advanced Search Advanced Search Advanced sear…" at bounding box center [218, 58] width 381 height 11
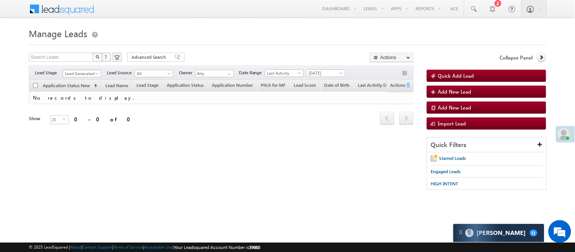
click at [77, 72] on span "Lead Generated" at bounding box center [81, 73] width 36 height 7
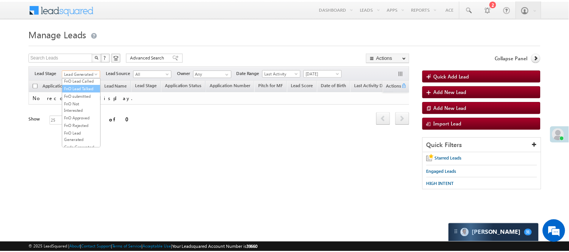
scroll to position [126, 0]
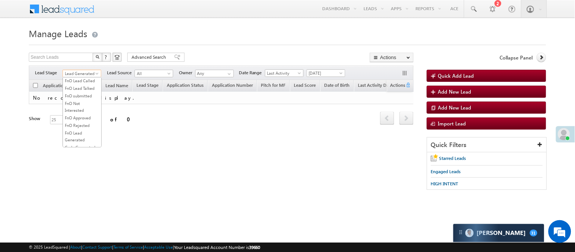
click at [89, 69] on link "Lead Talked" at bounding box center [82, 65] width 38 height 7
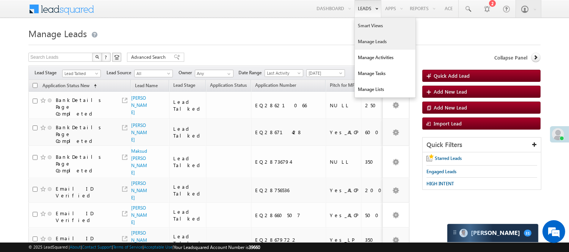
click at [368, 23] on link "Smart Views" at bounding box center [385, 26] width 61 height 16
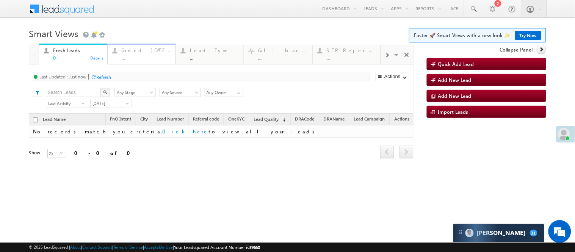
click at [138, 51] on div "Coded [DATE]" at bounding box center [146, 50] width 49 height 6
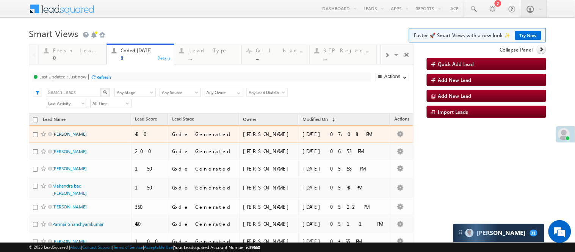
click at [64, 137] on link "[PERSON_NAME]" at bounding box center [69, 134] width 34 height 6
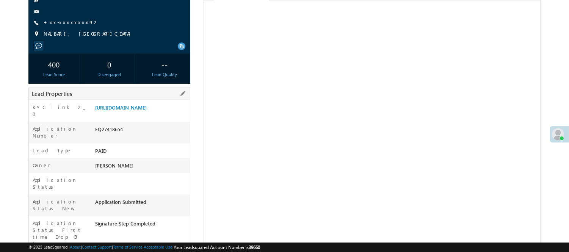
click at [113, 136] on div "EQ27418654" at bounding box center [141, 130] width 97 height 11
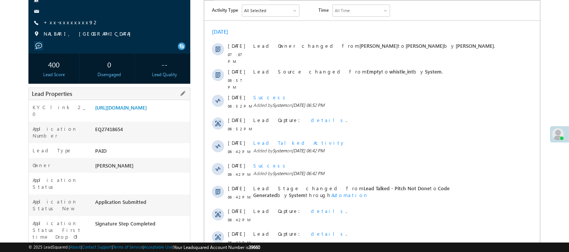
click at [113, 136] on div "EQ27418654" at bounding box center [141, 130] width 97 height 11
copy div "EQ27418654"
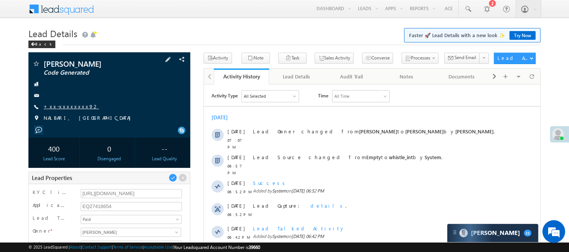
click at [63, 105] on link "+xx-xxxxxxxx92" at bounding box center [71, 106] width 55 height 6
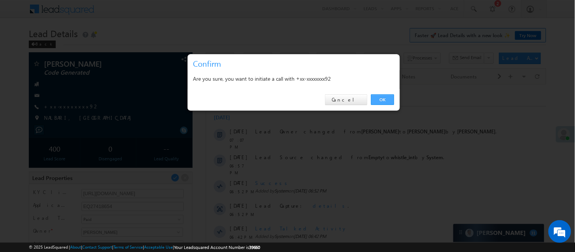
click at [379, 97] on link "OK" at bounding box center [382, 99] width 23 height 11
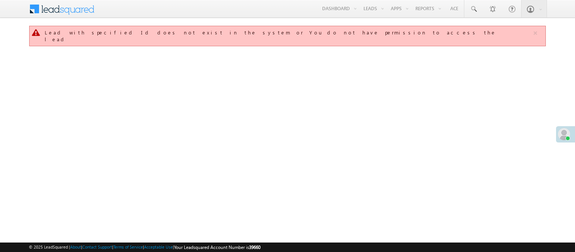
click at [0, 0] on link "Smart Views" at bounding box center [0, 0] width 0 height 0
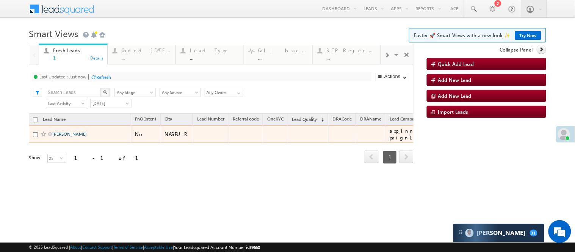
click at [63, 137] on link "[PERSON_NAME]" at bounding box center [69, 134] width 34 height 6
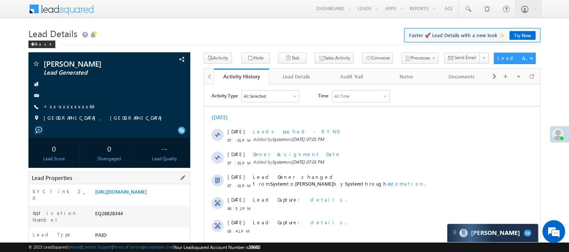
scroll to position [84, 0]
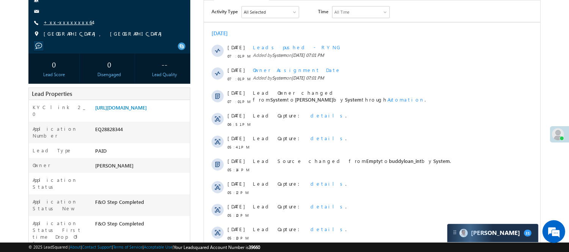
click at [67, 21] on link "+xx-xxxxxxxx64" at bounding box center [68, 22] width 49 height 6
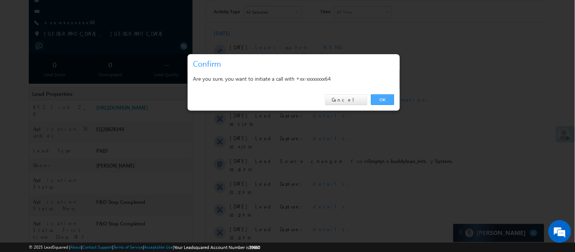
click at [383, 101] on link "OK" at bounding box center [382, 99] width 23 height 11
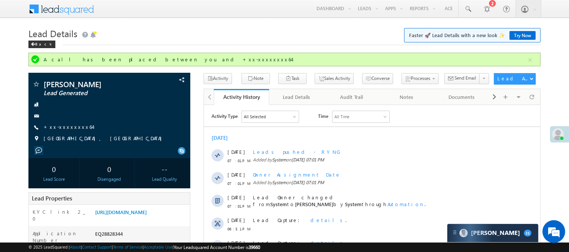
scroll to position [0, 0]
click at [78, 126] on div "+xx-xxxxxxxx64" at bounding box center [109, 128] width 154 height 8
click at [73, 125] on link "+xx-xxxxxxxx64" at bounding box center [68, 127] width 49 height 6
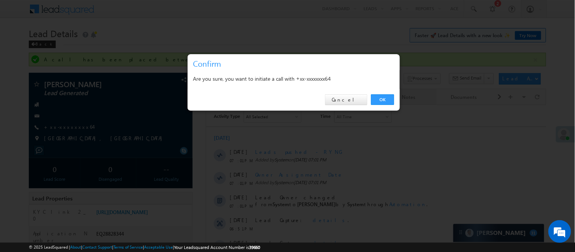
click at [378, 101] on link "OK" at bounding box center [382, 99] width 23 height 11
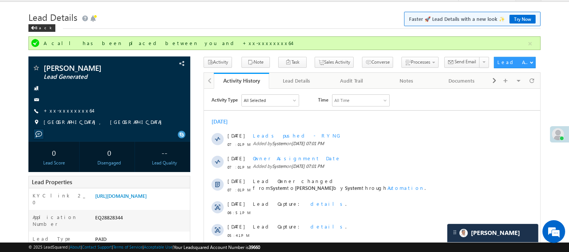
scroll to position [84, 0]
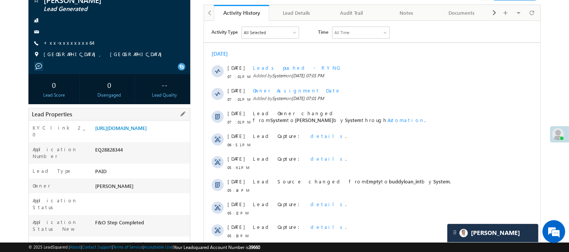
click at [118, 153] on div "EQ28828344" at bounding box center [141, 151] width 97 height 11
click at [117, 153] on div "EQ28828344" at bounding box center [141, 151] width 97 height 11
copy div "EQ28828344"
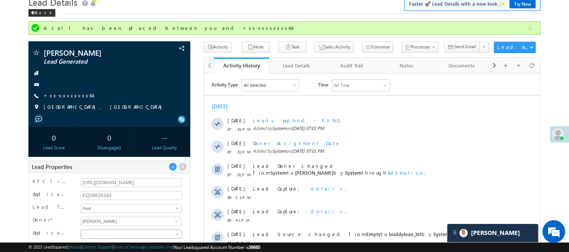
scroll to position [0, 0]
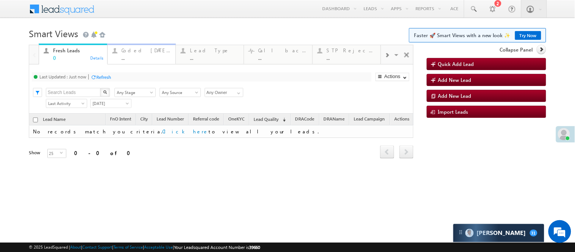
click at [139, 52] on div "Coded [DATE]" at bounding box center [146, 50] width 49 height 6
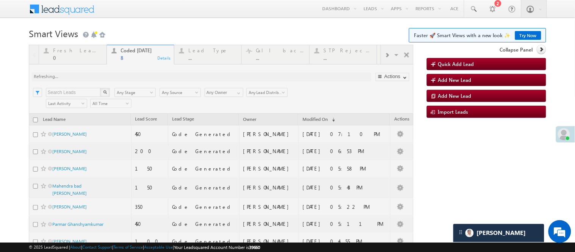
click at [208, 27] on h1 "Smart Views Getting Started Faster 🚀 Smart Views with a new look ✨ Try Now" at bounding box center [287, 32] width 517 height 15
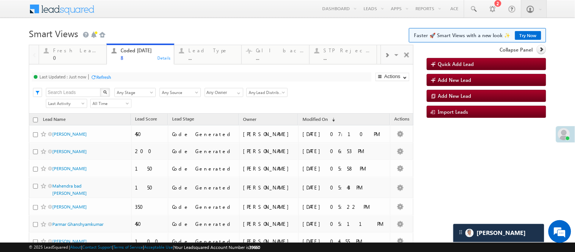
click at [196, 36] on h1 "Smart Views Getting Started Faster 🚀 Smart Views with a new look ✨ Try Now" at bounding box center [287, 32] width 517 height 15
click at [201, 34] on h1 "Smart Views Getting Started Faster 🚀 Smart Views with a new look ✨ Try Now" at bounding box center [287, 32] width 517 height 15
click at [218, 15] on div "Menu Nisha Anand Yadav Nisha .Yada v@ang elbro king. com Angel Broki" at bounding box center [287, 9] width 517 height 19
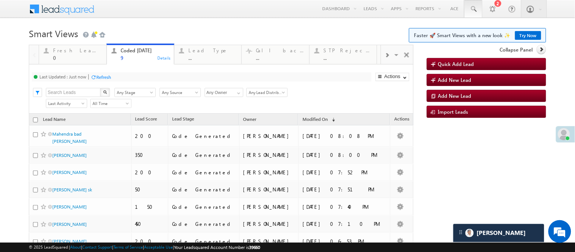
click at [472, 8] on link at bounding box center [473, 8] width 18 height 17
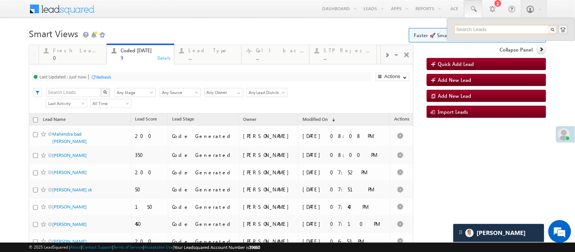
click at [480, 25] on input "text" at bounding box center [505, 29] width 103 height 9
click at [458, 28] on input "788359757" at bounding box center [505, 29] width 103 height 9
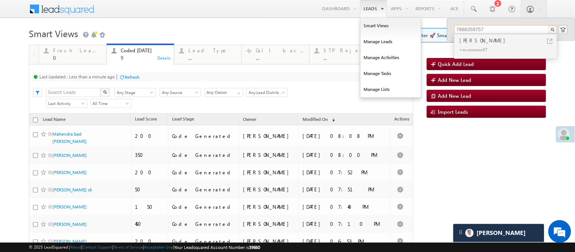
type input "7888359757"
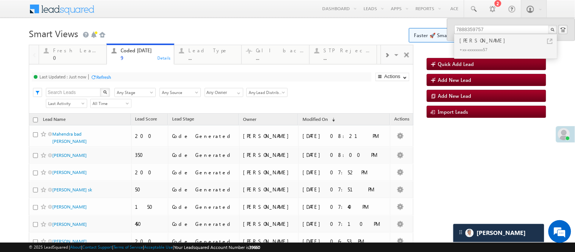
click at [149, 19] on body "Menu Nisha Anand Yadav Nisha .Yada v@ang elbro king. com" at bounding box center [287, 163] width 575 height 326
click at [149, 24] on body "Menu Nisha Anand Yadav Nisha .Yada v@ang elbro king. com" at bounding box center [287, 163] width 575 height 326
click at [152, 27] on h1 "Smart Views Getting Started Faster 🚀 Smart Views with a new look ✨ Try Now" at bounding box center [287, 32] width 517 height 15
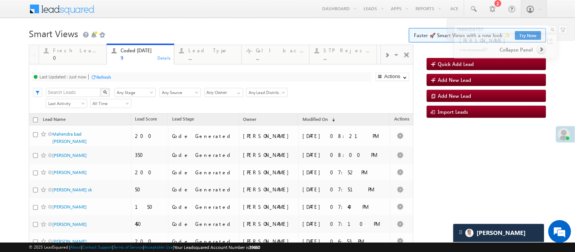
click at [152, 27] on h1 "Smart Views Getting Started Faster 🚀 Smart Views with a new look ✨ Try Now" at bounding box center [287, 32] width 517 height 15
click at [148, 19] on body "Menu Nisha Anand Yadav Nisha .Yada v@ang elbro king. com" at bounding box center [287, 163] width 575 height 326
click at [148, 18] on div "Menu Nisha Anand Yadav Nisha .Yada v@ang elbro king. com Angel Broki" at bounding box center [287, 9] width 517 height 19
click at [152, 29] on h1 "Smart Views Getting Started Faster 🚀 Smart Views with a new look ✨ Try Now" at bounding box center [287, 32] width 517 height 15
click at [146, 23] on body "Menu Nisha Anand Yadav Nisha .Yada v@ang elbro king. com" at bounding box center [287, 163] width 575 height 326
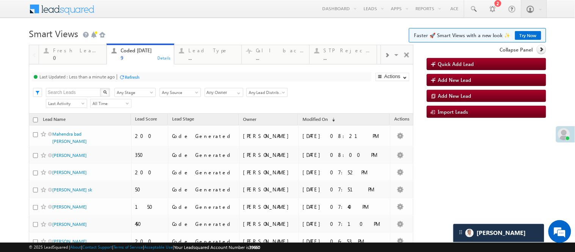
click at [147, 23] on body "Menu Nisha Anand Yadav Nisha .Yada v@ang elbro king. com" at bounding box center [287, 163] width 575 height 326
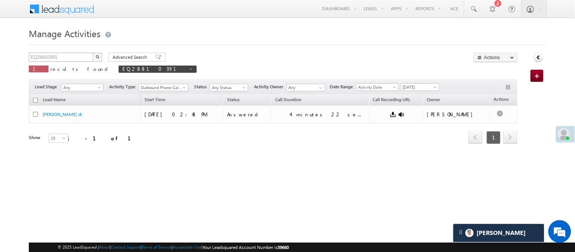
drag, startPoint x: 111, startPoint y: 70, endPoint x: 78, endPoint y: 56, distance: 35.8
click at [189, 70] on span at bounding box center [191, 69] width 4 height 4
type input "Search Activities"
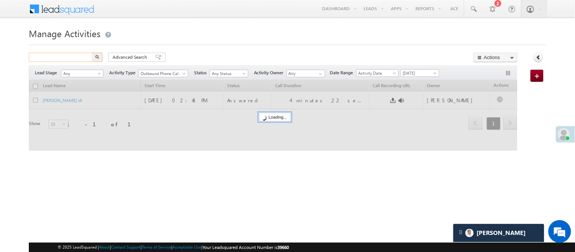
click at [70, 54] on input "text" at bounding box center [61, 57] width 65 height 9
paste input "EQ28828344"
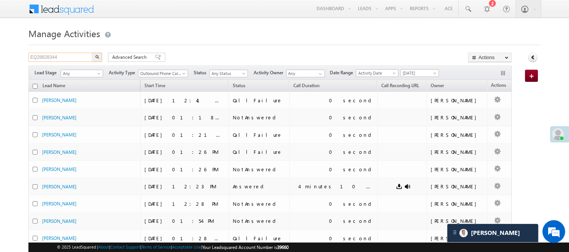
type input "EQ28828344"
click at [96, 57] on img "button" at bounding box center [97, 57] width 4 height 4
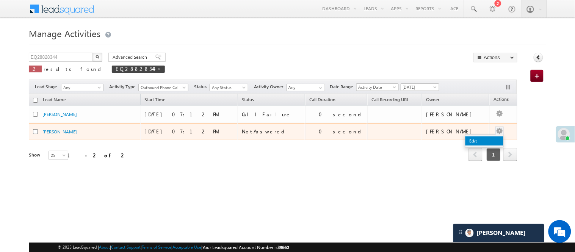
click at [479, 141] on link "Edit" at bounding box center [484, 140] width 38 height 9
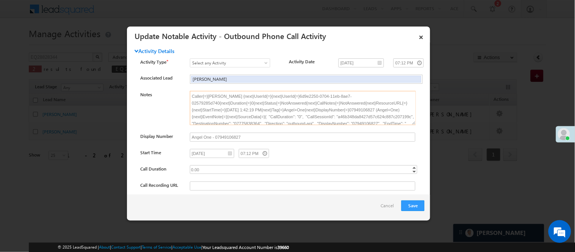
click at [322, 124] on textarea "Caller{=}[PERSON_NAME] {next}UserId{=}{next}UserId{=}6d9e2250-0704-11eb-8ae7-02…" at bounding box center [303, 108] width 226 height 34
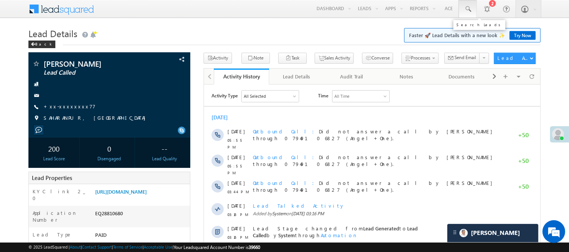
click at [464, 5] on link at bounding box center [467, 8] width 18 height 17
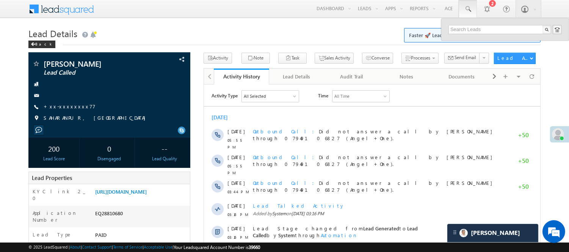
click at [483, 24] on div "Search Leads" at bounding box center [479, 25] width 56 height 14
click at [487, 31] on input "text" at bounding box center [499, 29] width 103 height 9
paste input "EQ28834925"
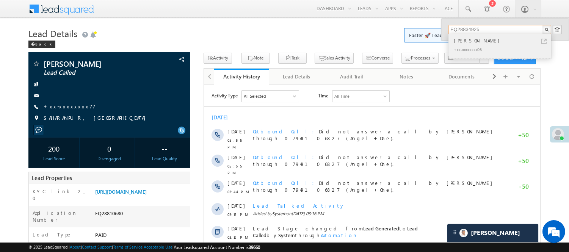
type input "EQ28834925"
click at [482, 42] on div "[PERSON_NAME]" at bounding box center [503, 40] width 102 height 8
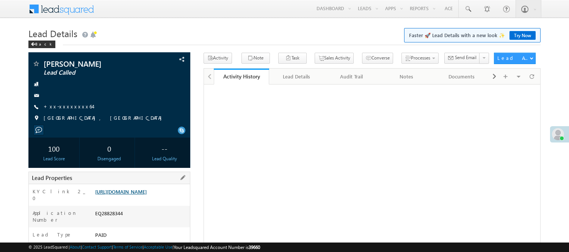
drag, startPoint x: 0, startPoint y: 0, endPoint x: 131, endPoint y: 160, distance: 206.2
click at [131, 188] on link "[URL][DOMAIN_NAME]" at bounding box center [121, 191] width 52 height 6
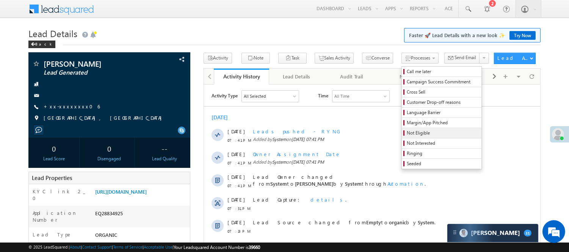
click at [408, 135] on span "Not Eligible" at bounding box center [443, 133] width 72 height 7
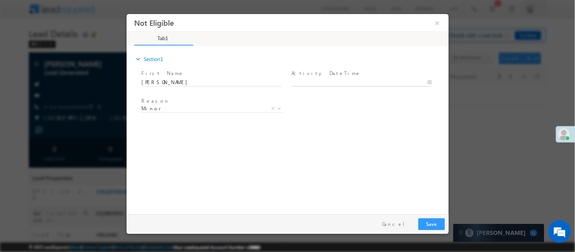
click at [318, 82] on body "Not Eligible ×" at bounding box center [287, 112] width 322 height 197
type input "09/12/25 7:44 PM"
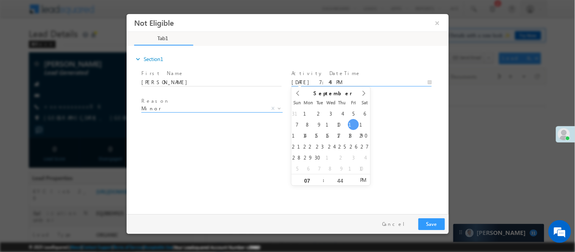
click at [206, 108] on span "Minor" at bounding box center [202, 108] width 123 height 7
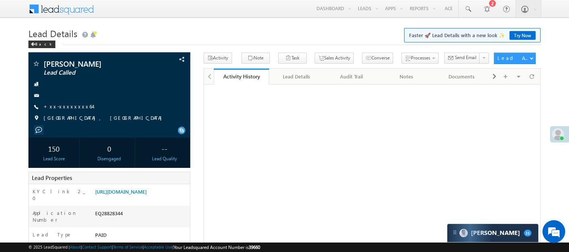
scroll to position [210, 0]
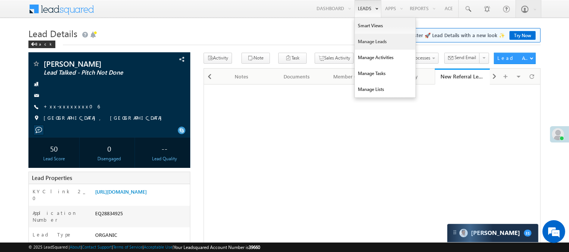
click at [369, 44] on link "Manage Leads" at bounding box center [385, 42] width 61 height 16
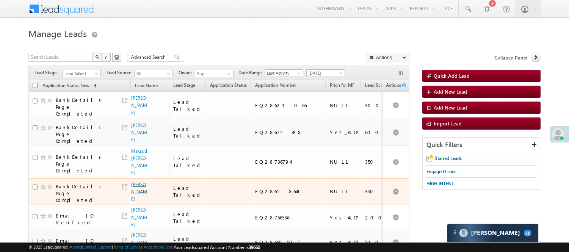
click at [138, 184] on link "[PERSON_NAME]" at bounding box center [139, 191] width 16 height 20
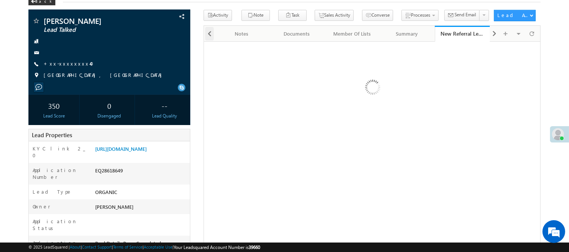
click at [208, 33] on span at bounding box center [209, 34] width 5 height 14
click at [210, 33] on span at bounding box center [209, 34] width 5 height 14
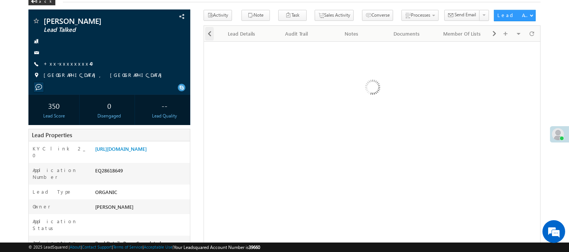
click at [210, 33] on span at bounding box center [209, 34] width 5 height 14
click at [210, 33] on div at bounding box center [209, 33] width 10 height 15
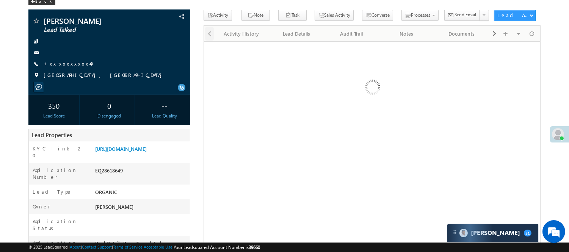
click at [210, 33] on div at bounding box center [209, 33] width 10 height 15
click at [235, 35] on div "Activity History" at bounding box center [241, 33] width 42 height 9
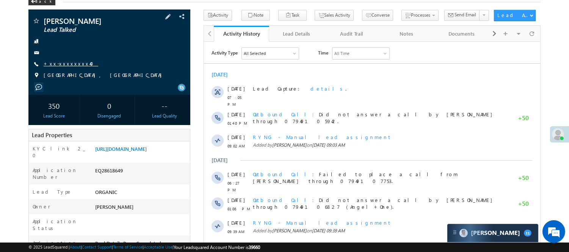
click at [65, 67] on link "+xx-xxxxxxxx40" at bounding box center [71, 63] width 55 height 6
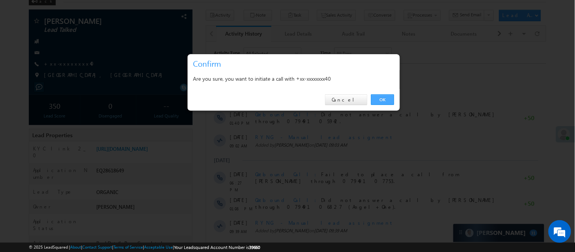
click at [376, 95] on link "OK" at bounding box center [382, 99] width 23 height 11
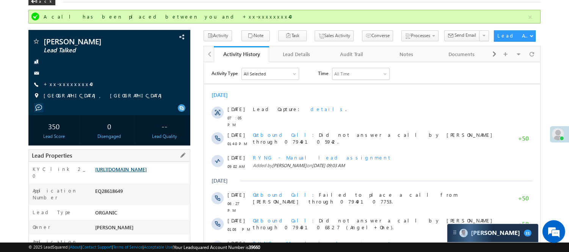
click at [145, 168] on link "https://angelbroking1-pk3em7sa.customui-test.leadsquared.com?leadId=c72c88ba-50…" at bounding box center [121, 169] width 52 height 6
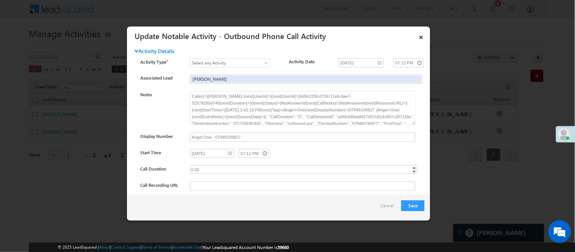
scroll to position [24, 0]
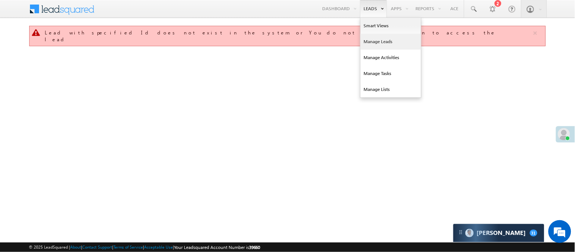
click at [378, 42] on link "Manage Leads" at bounding box center [390, 42] width 61 height 16
